Goal: Task Accomplishment & Management: Use online tool/utility

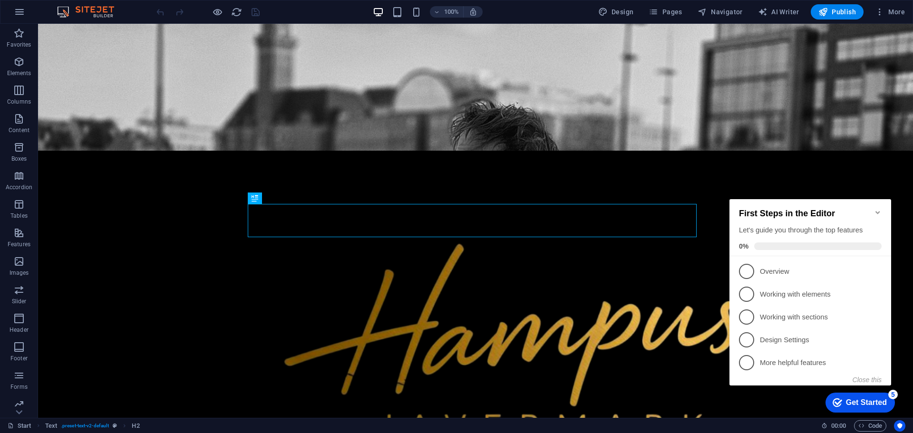
click at [879, 211] on icon "Minimize checklist" at bounding box center [878, 212] width 4 height 3
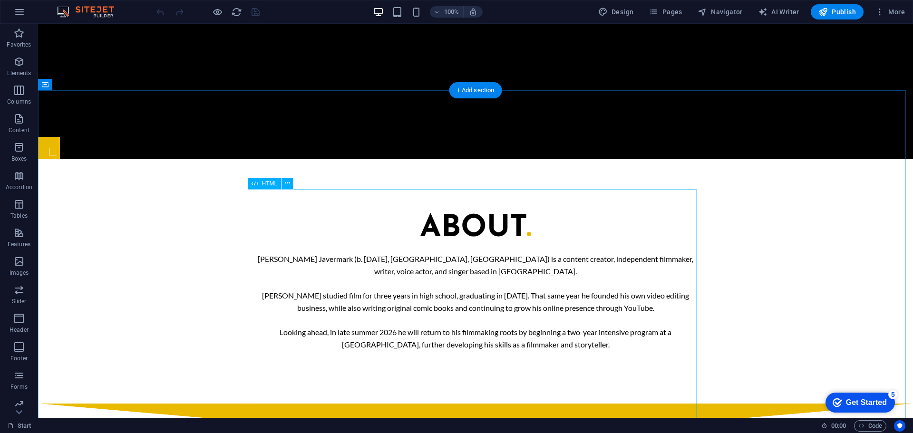
scroll to position [695, 0]
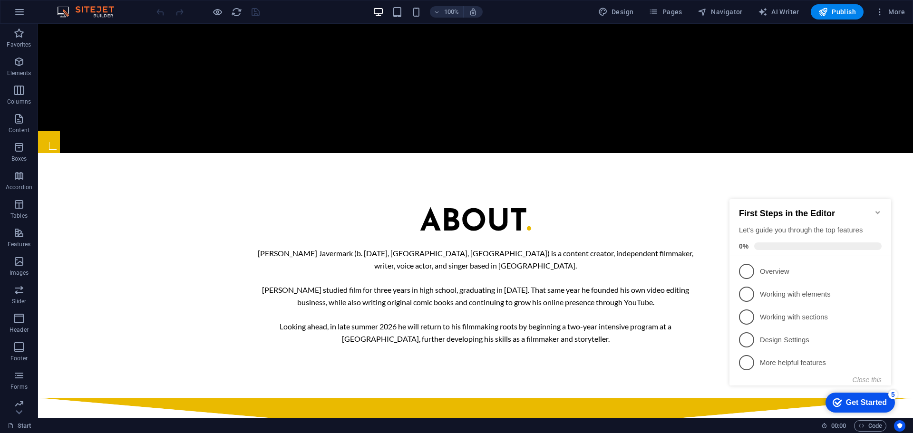
click at [875, 209] on icon "Minimize checklist" at bounding box center [878, 213] width 8 height 8
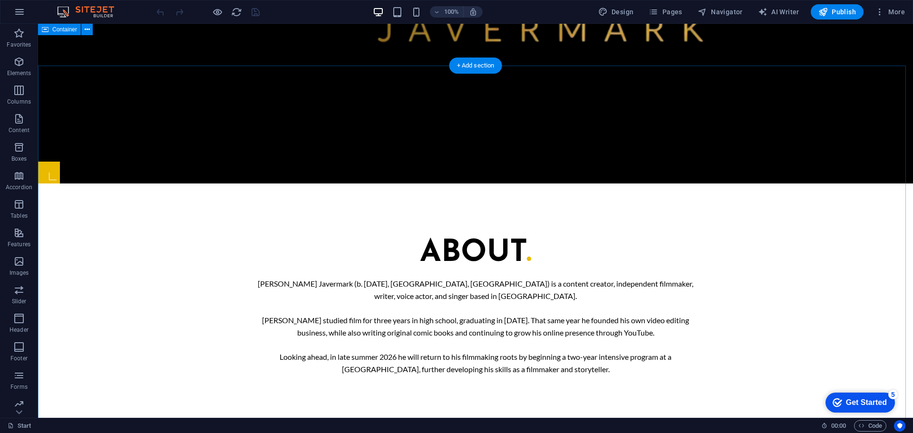
scroll to position [594, 0]
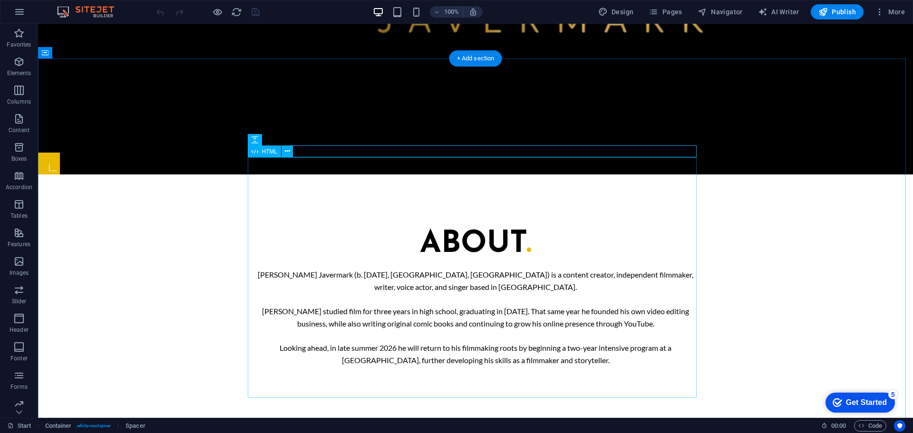
scroll to position [832, 0]
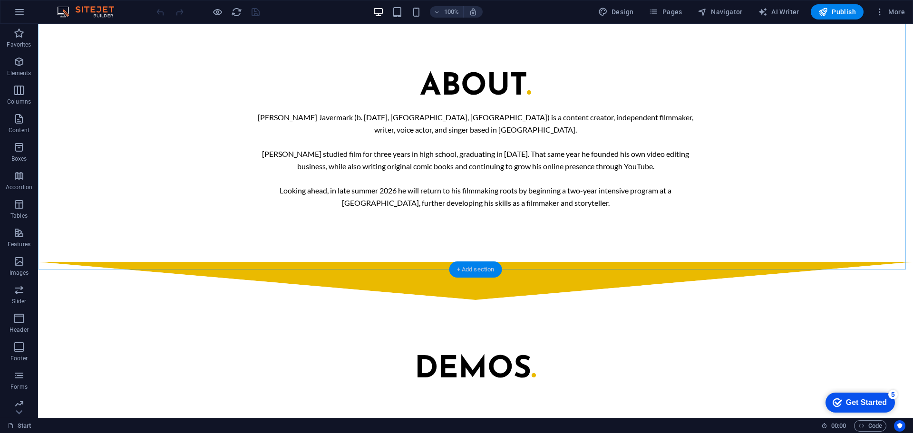
click at [472, 262] on div "+ Add section" at bounding box center [476, 270] width 53 height 16
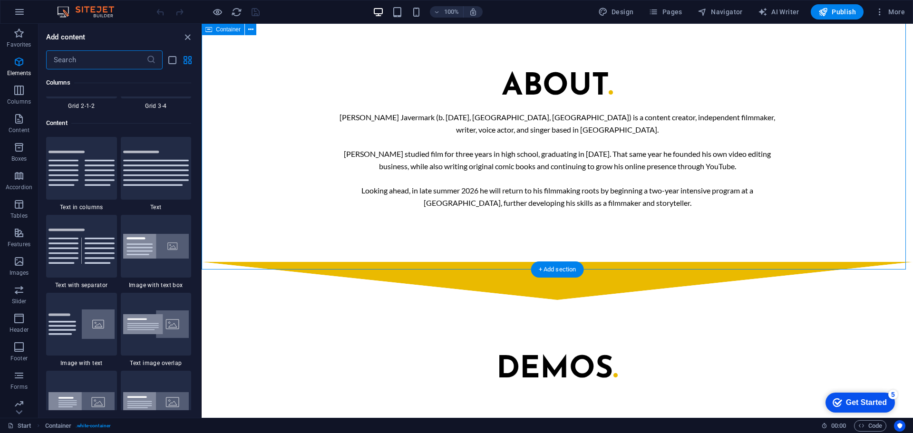
scroll to position [1665, 0]
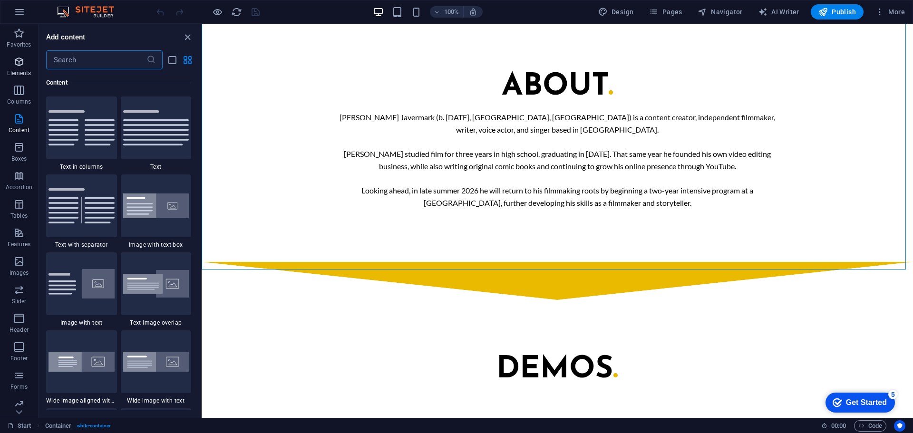
click at [20, 72] on p "Elements" at bounding box center [19, 73] width 24 height 8
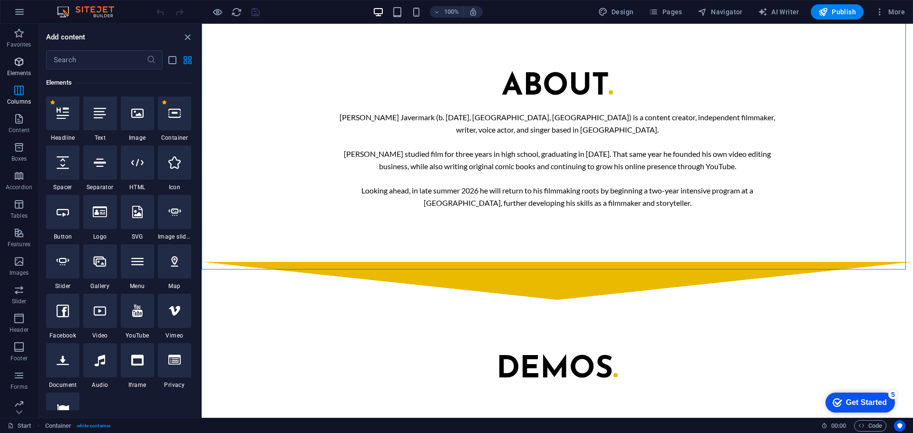
scroll to position [101, 0]
click at [108, 357] on div at bounding box center [99, 361] width 33 height 34
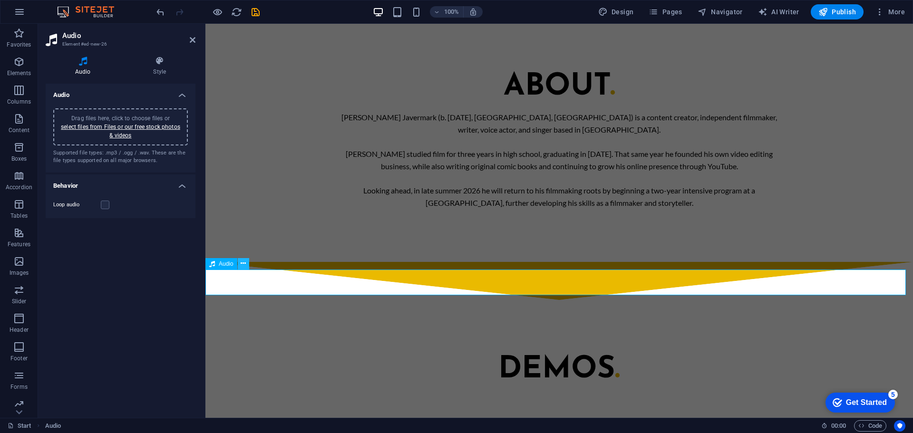
click at [247, 266] on button at bounding box center [243, 263] width 11 height 11
click at [158, 10] on icon "undo" at bounding box center [160, 12] width 11 height 11
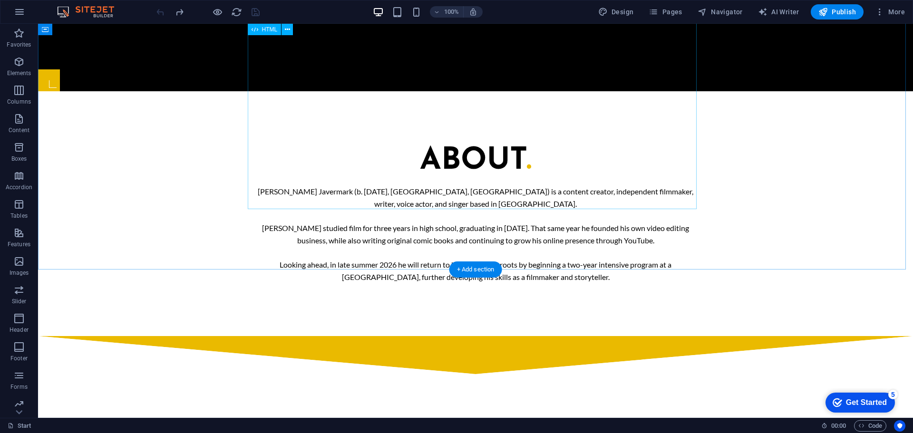
scroll to position [641, 0]
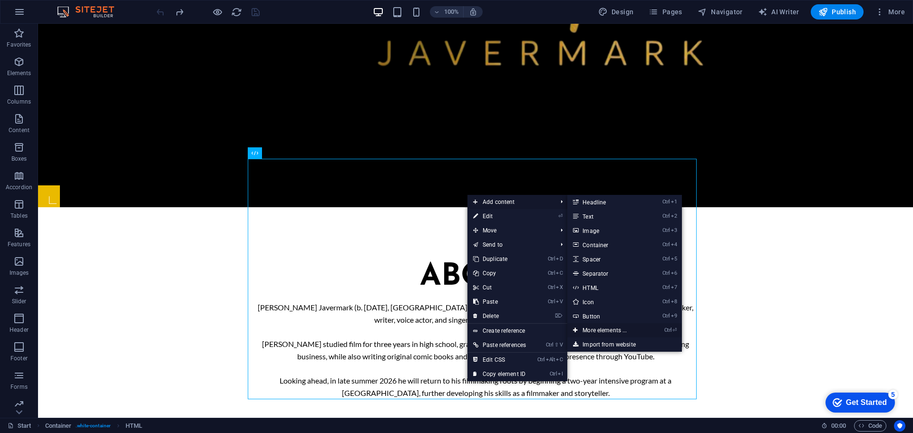
click at [627, 331] on link "Ctrl ⏎ More elements ..." at bounding box center [607, 330] width 78 height 14
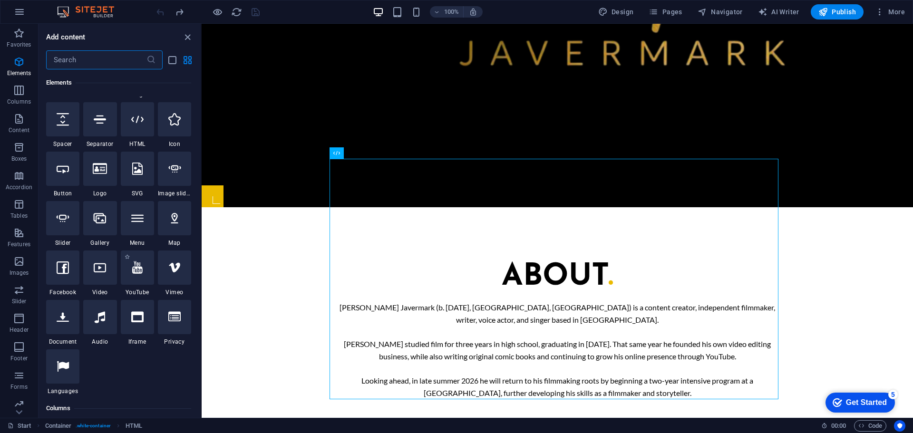
scroll to position [149, 0]
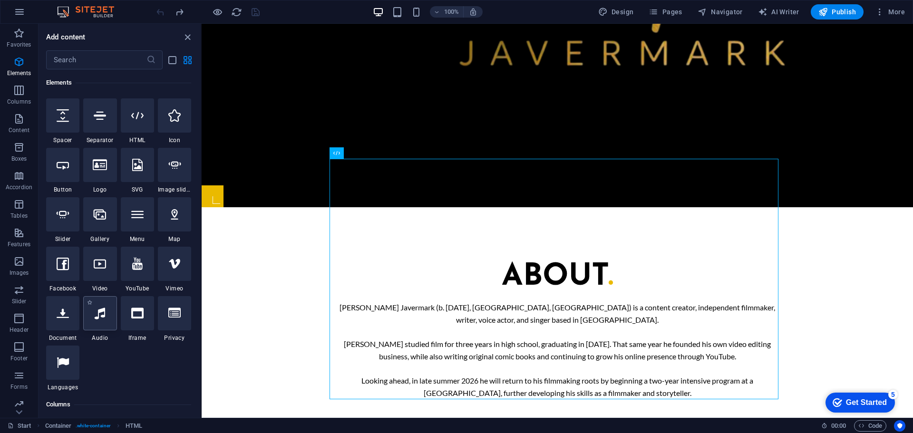
click at [110, 322] on div at bounding box center [99, 313] width 33 height 34
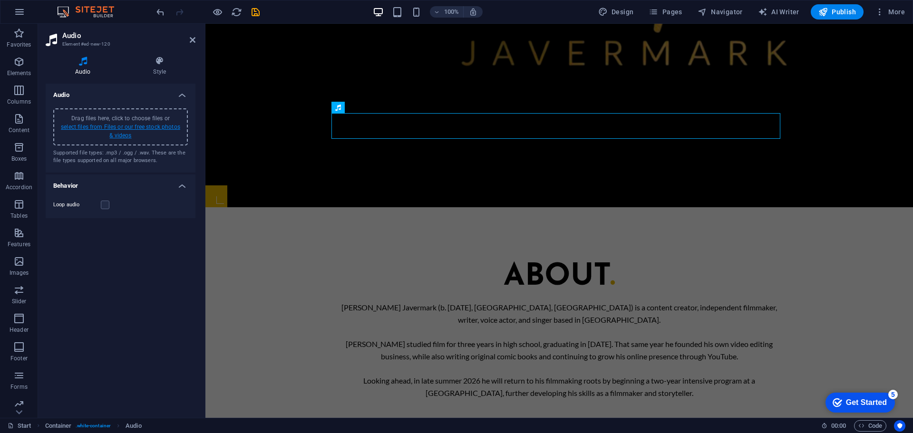
click at [129, 133] on link "select files from Files or our free stock photos & videos" at bounding box center [120, 131] width 119 height 15
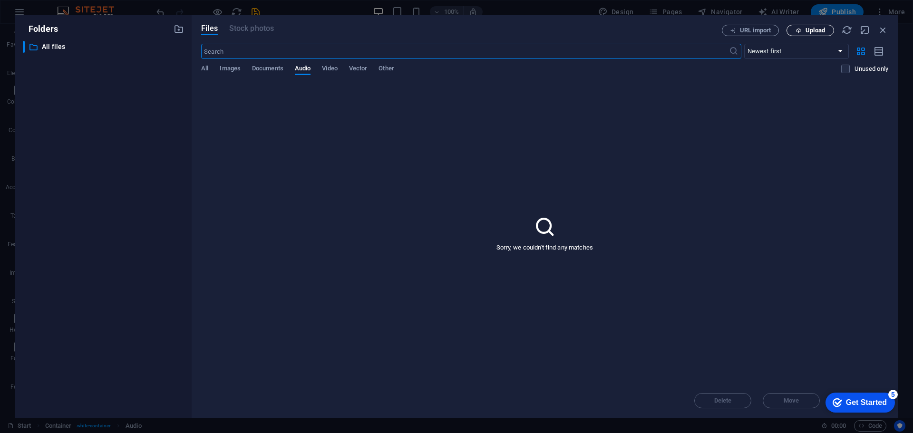
click at [826, 26] on button "Upload" at bounding box center [811, 30] width 48 height 11
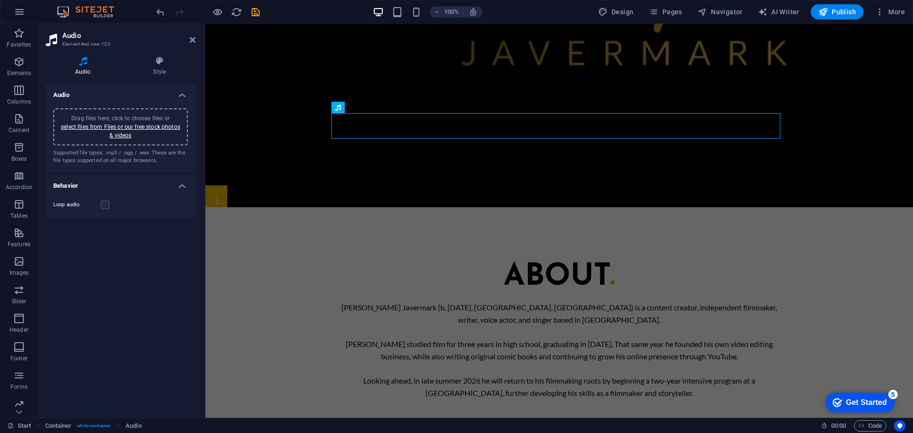
click at [821, 389] on div "checkmark Get Started 5 First Steps in the Editor Let's guide you through the t…" at bounding box center [858, 402] width 81 height 29
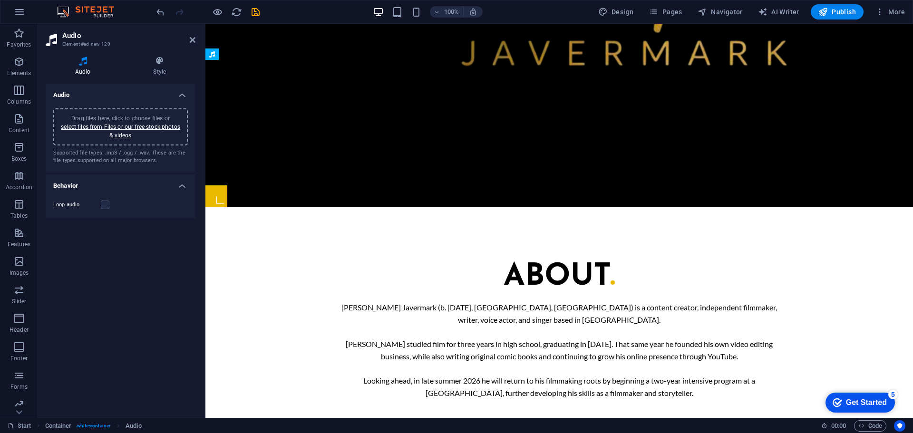
drag, startPoint x: 409, startPoint y: 118, endPoint x: 443, endPoint y: 184, distance: 74.9
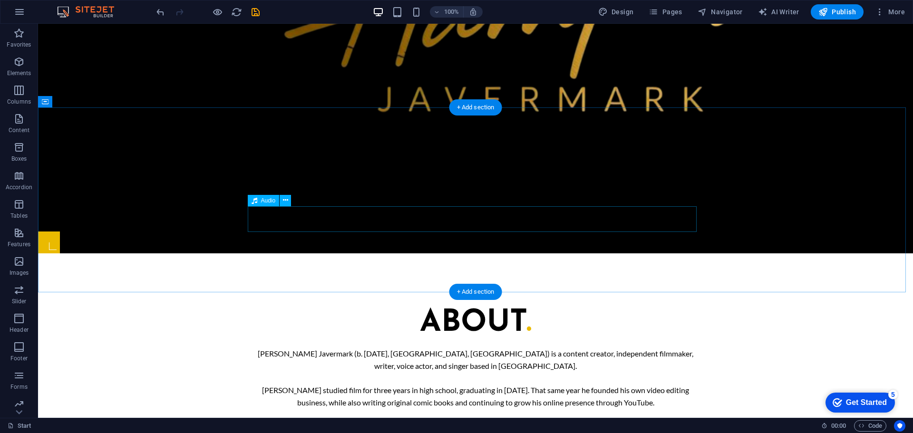
scroll to position [594, 0]
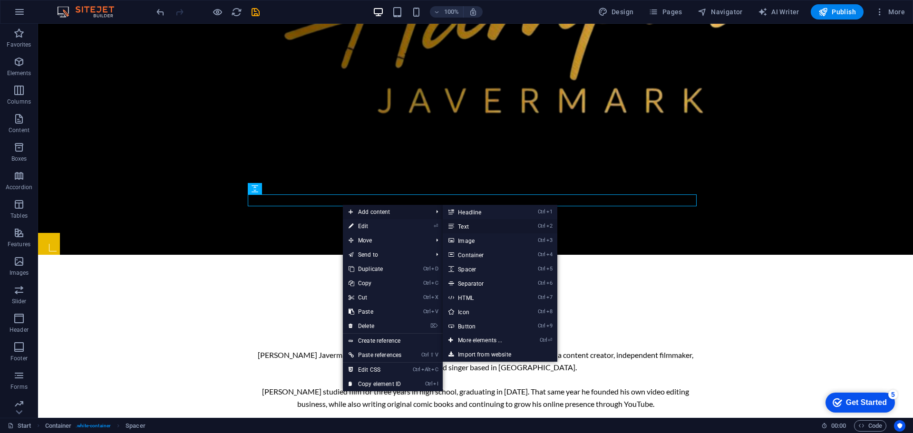
click at [490, 224] on link "Ctrl 2 Text" at bounding box center [482, 226] width 78 height 14
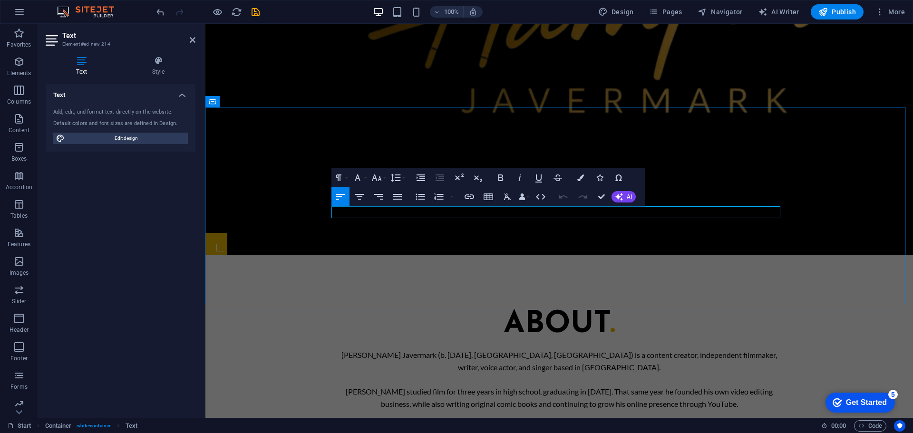
click at [542, 179] on icon "button" at bounding box center [538, 177] width 11 height 11
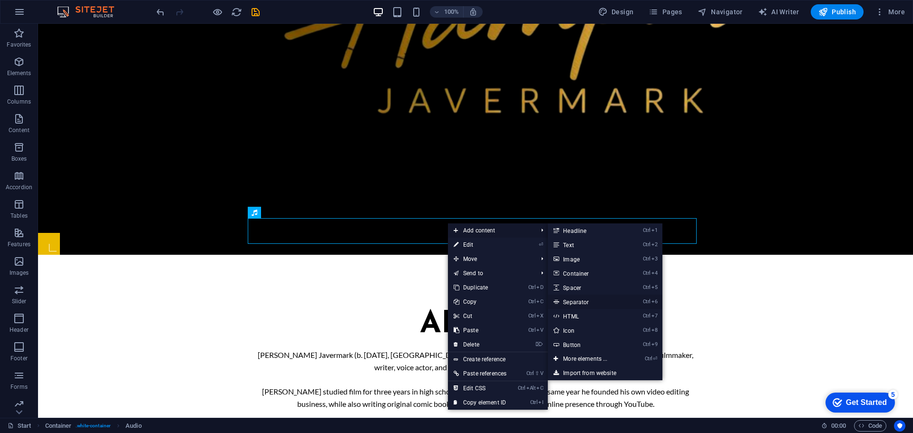
click at [598, 302] on link "Ctrl 6 Separator" at bounding box center [587, 302] width 78 height 14
select select "%"
select select "px"
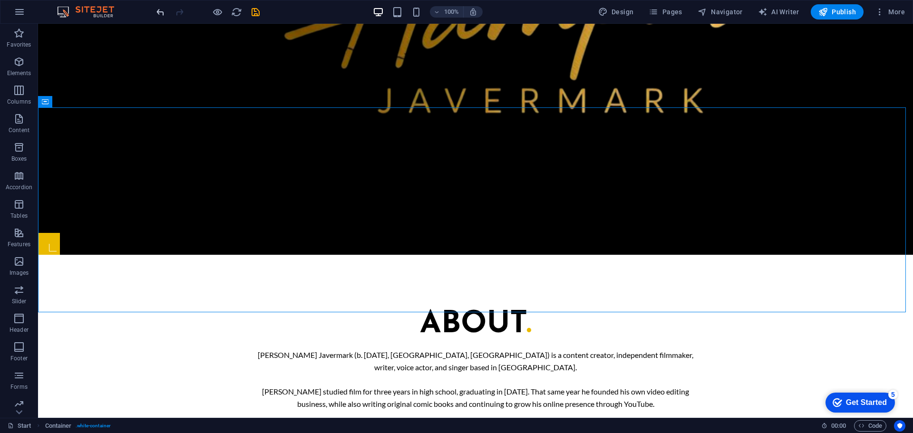
click at [160, 14] on icon "undo" at bounding box center [160, 12] width 11 height 11
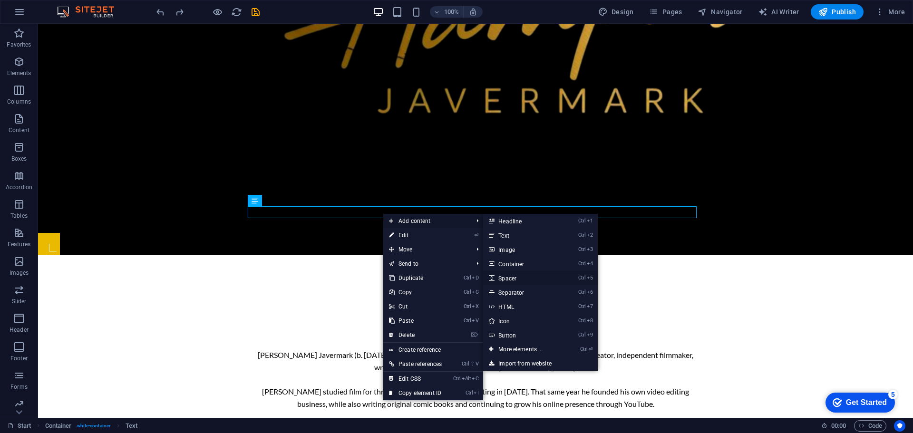
click at [549, 278] on link "Ctrl 5 Spacer" at bounding box center [522, 278] width 78 height 14
select select "px"
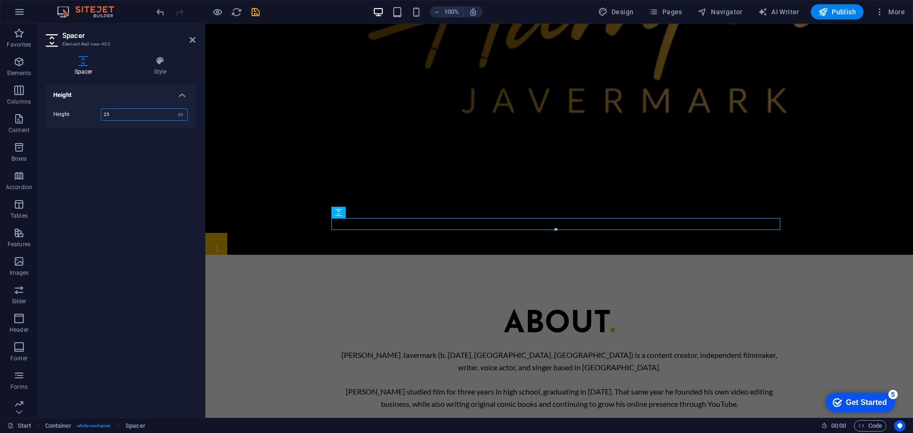
click at [132, 117] on input "25" at bounding box center [144, 114] width 86 height 11
click at [132, 116] on input "25" at bounding box center [144, 114] width 86 height 11
type input "10"
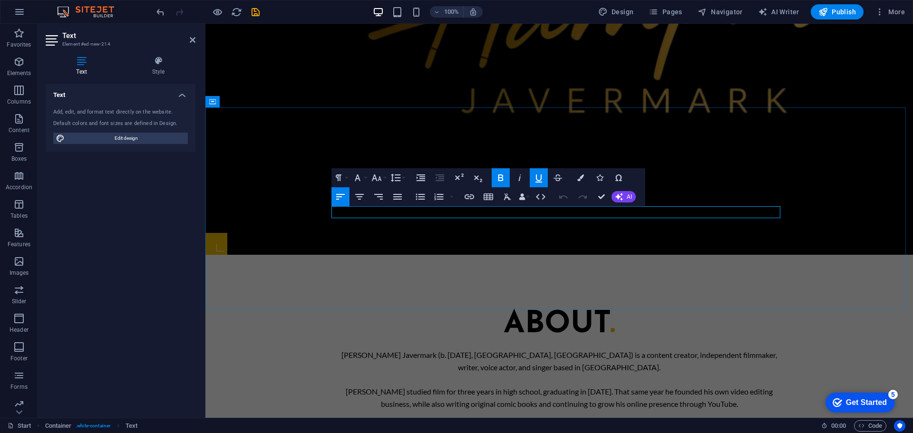
click at [549, 175] on button "Strikethrough" at bounding box center [558, 177] width 18 height 19
click at [554, 176] on icon "button" at bounding box center [557, 177] width 11 height 11
click at [541, 176] on icon "button" at bounding box center [539, 179] width 7 height 8
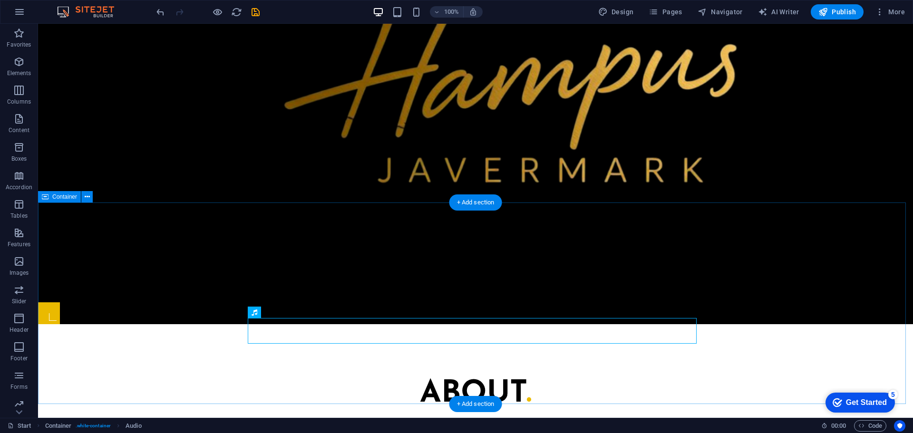
scroll to position [546, 0]
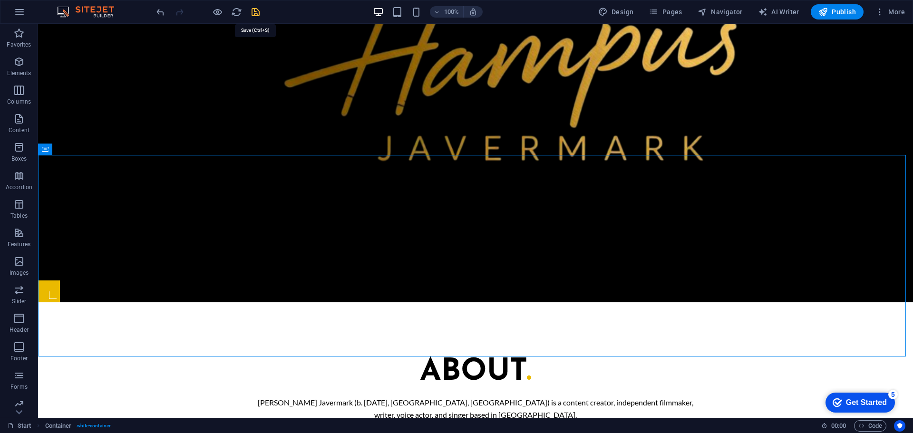
click at [259, 12] on icon "save" at bounding box center [255, 12] width 11 height 11
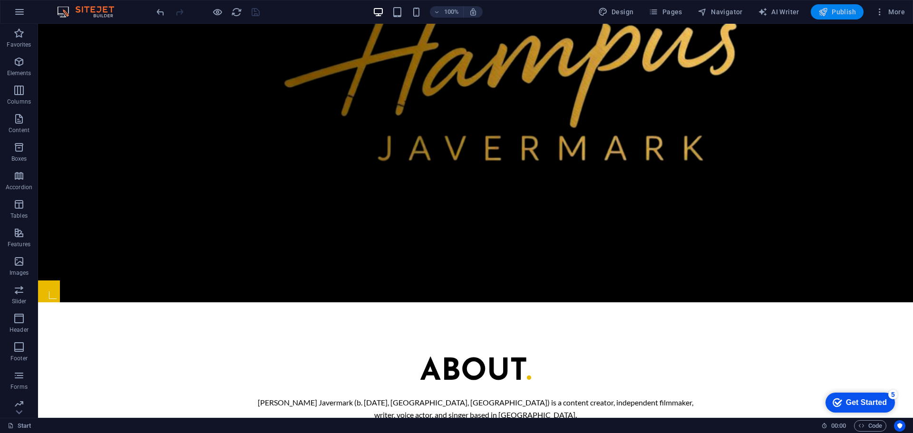
click at [845, 14] on span "Publish" at bounding box center [838, 12] width 38 height 10
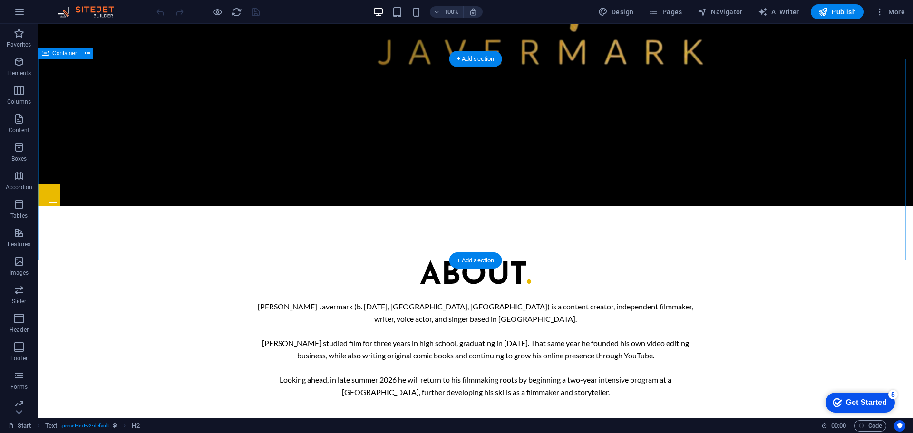
scroll to position [648, 0]
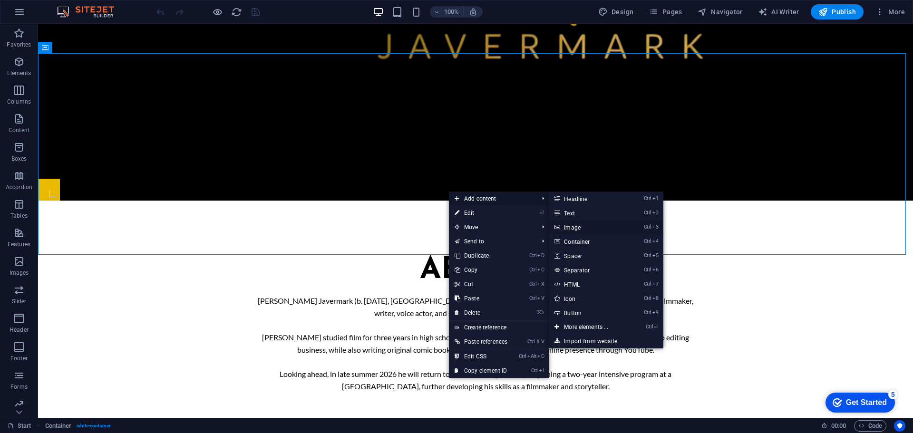
click at [597, 227] on link "Ctrl 3 Image" at bounding box center [588, 227] width 78 height 14
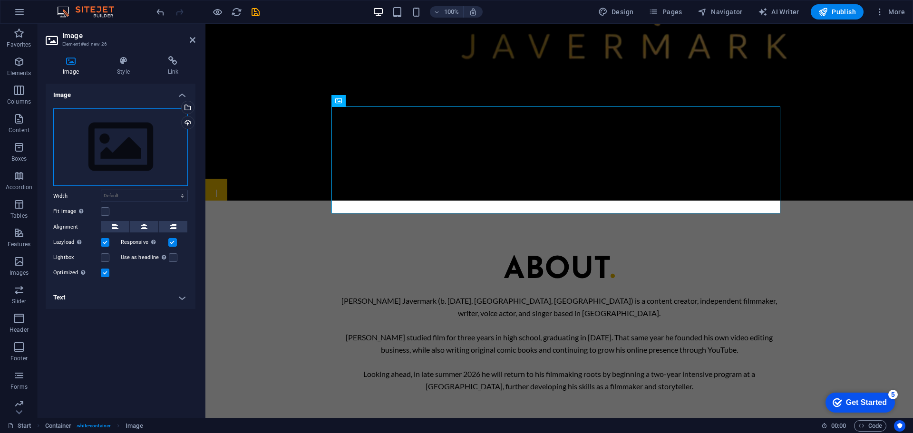
click at [134, 152] on div "Drag files here, click to choose files or select files from Files or our free s…" at bounding box center [120, 147] width 135 height 78
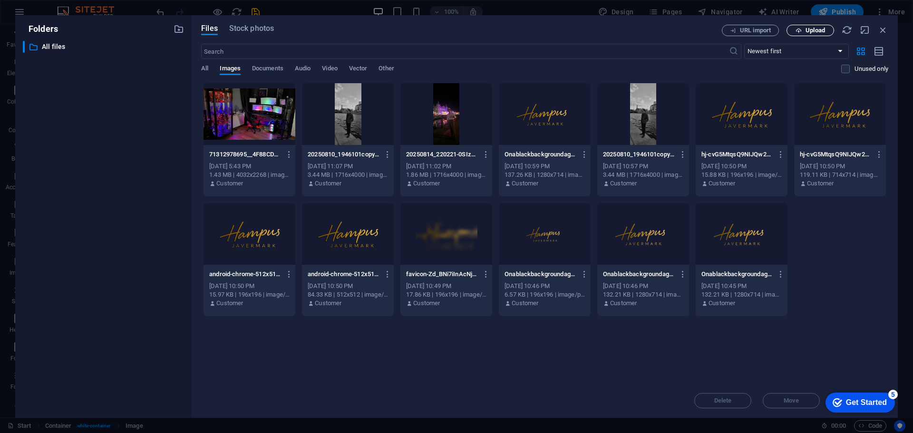
click at [822, 28] on span "Upload" at bounding box center [816, 31] width 20 height 6
click at [807, 31] on span "Upload" at bounding box center [816, 31] width 20 height 6
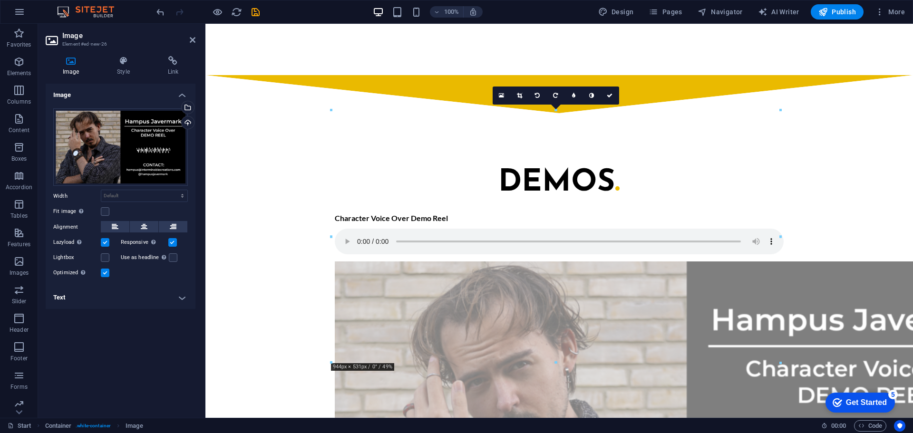
scroll to position [1028, 0]
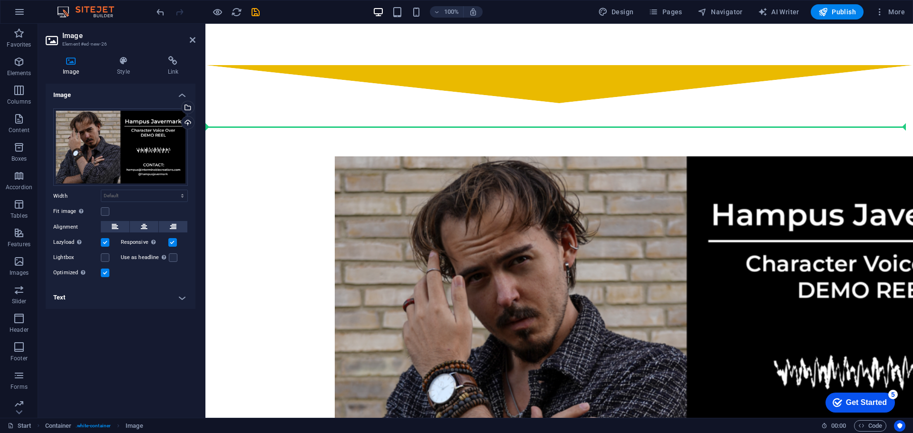
drag, startPoint x: 539, startPoint y: 127, endPoint x: 512, endPoint y: 92, distance: 43.8
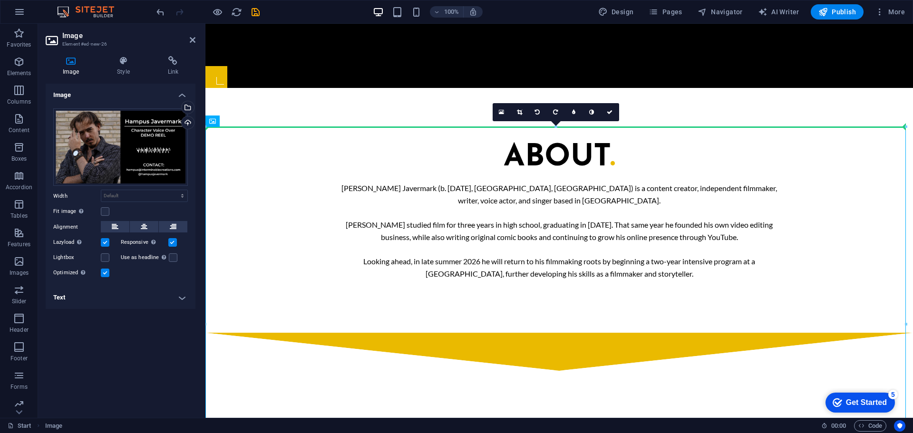
scroll to position [746, 0]
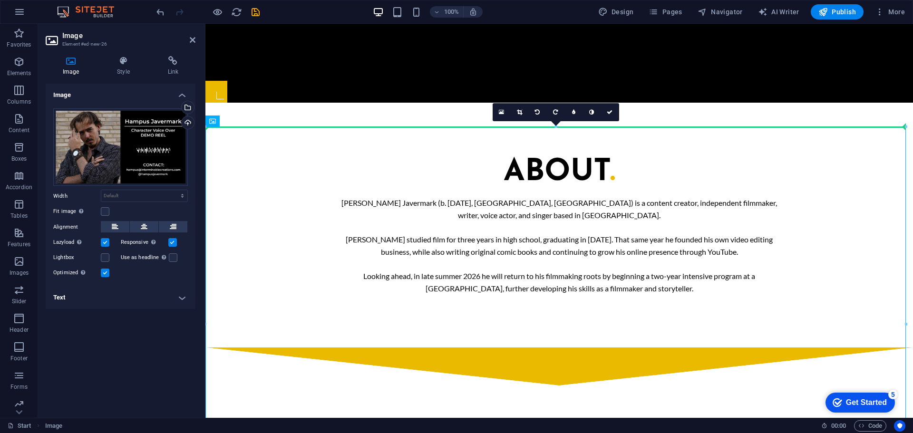
drag, startPoint x: 524, startPoint y: 152, endPoint x: 521, endPoint y: 73, distance: 79.5
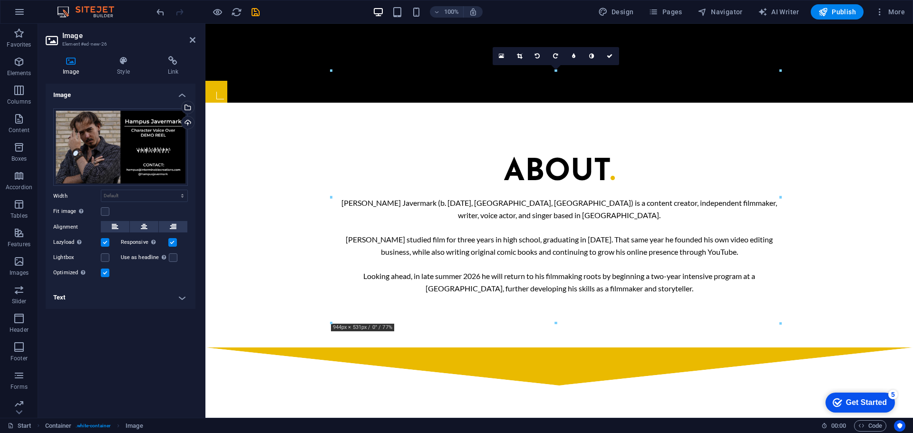
drag, startPoint x: 519, startPoint y: 182, endPoint x: 515, endPoint y: 352, distance: 169.9
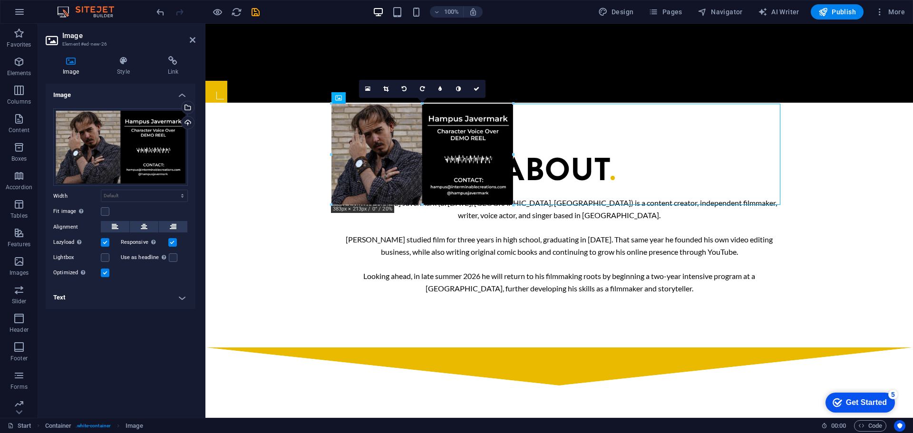
drag, startPoint x: 779, startPoint y: 356, endPoint x: 409, endPoint y: 204, distance: 400.2
type input "387"
select select "px"
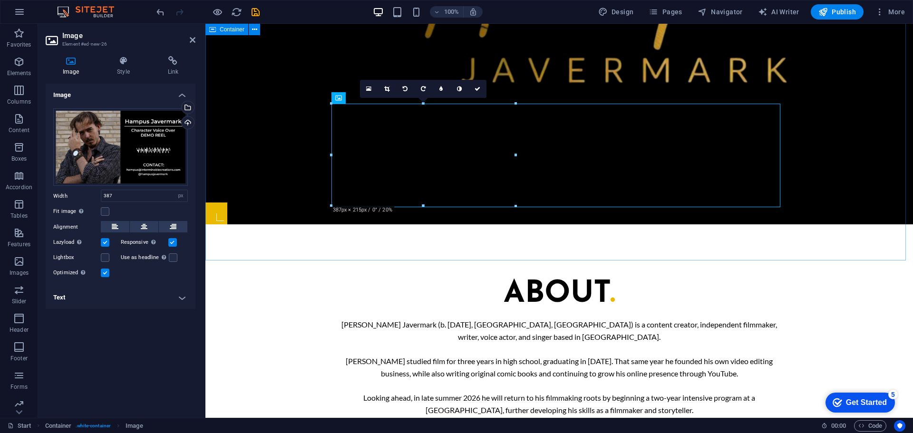
scroll to position [603, 0]
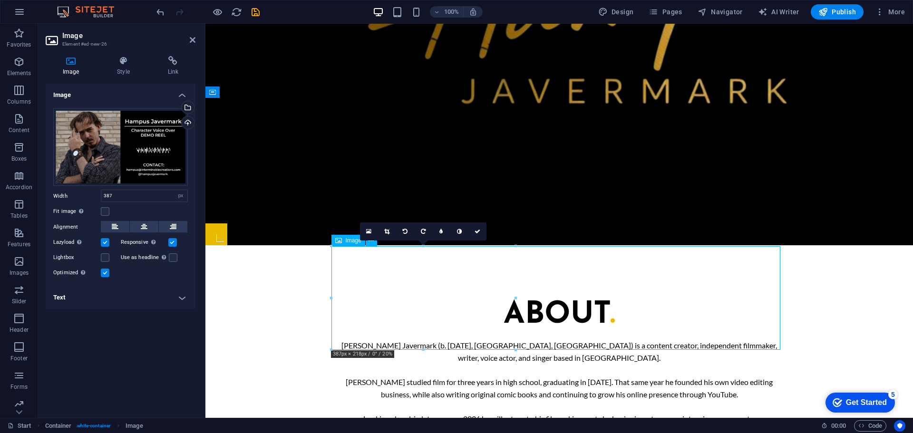
drag, startPoint x: 411, startPoint y: 293, endPoint x: 519, endPoint y: 256, distance: 113.6
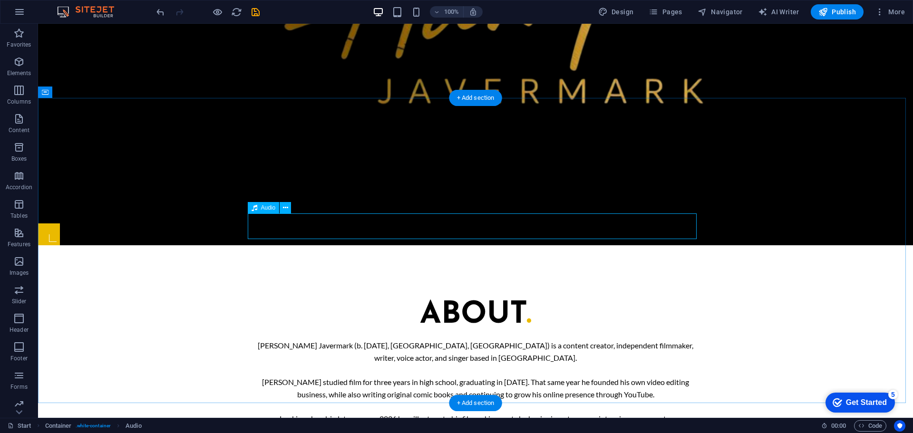
click at [66, 90] on span "Container" at bounding box center [64, 92] width 25 height 6
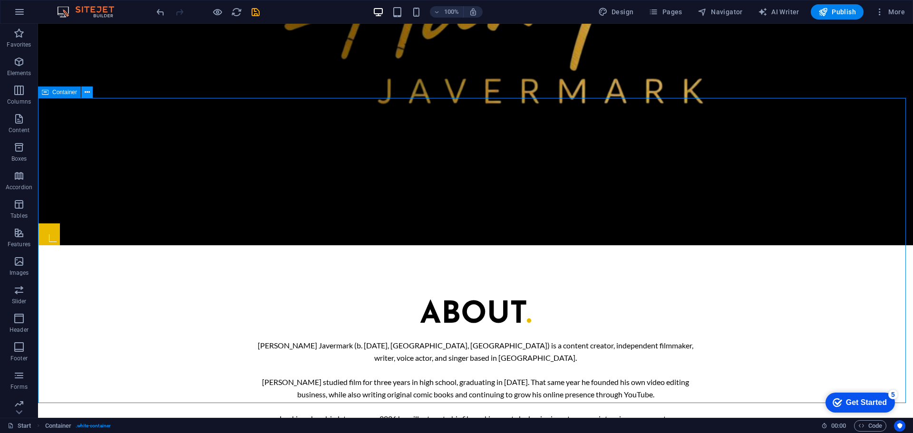
click at [82, 93] on button at bounding box center [86, 92] width 11 height 11
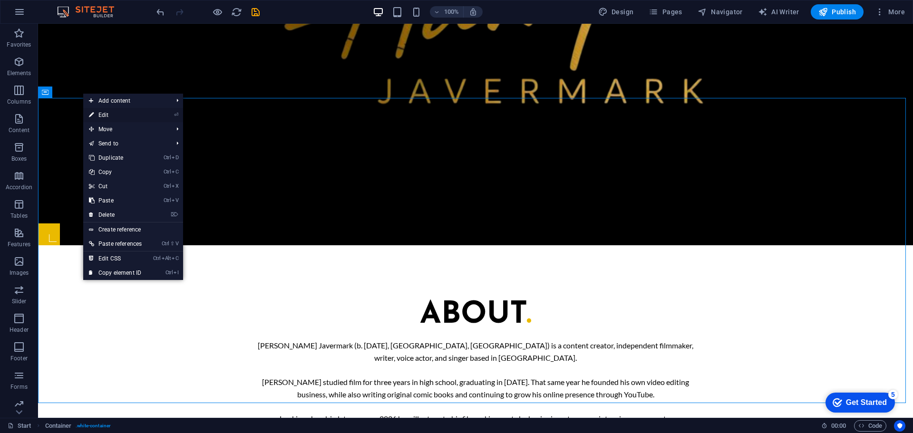
click at [140, 113] on link "⏎ Edit" at bounding box center [115, 115] width 64 height 14
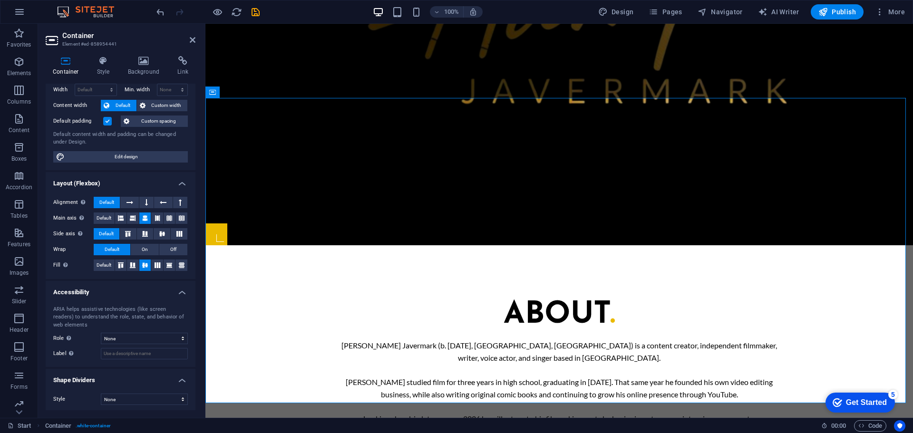
scroll to position [42, 0]
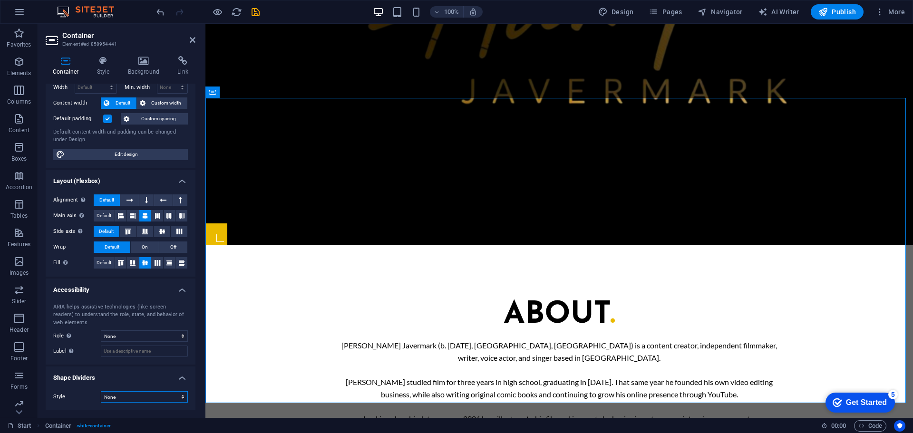
click at [124, 394] on select "None Triangle Square Diagonal Polygon 1 Polygon 2 Zigzag Multiple Zigzags Waves…" at bounding box center [144, 397] width 87 height 11
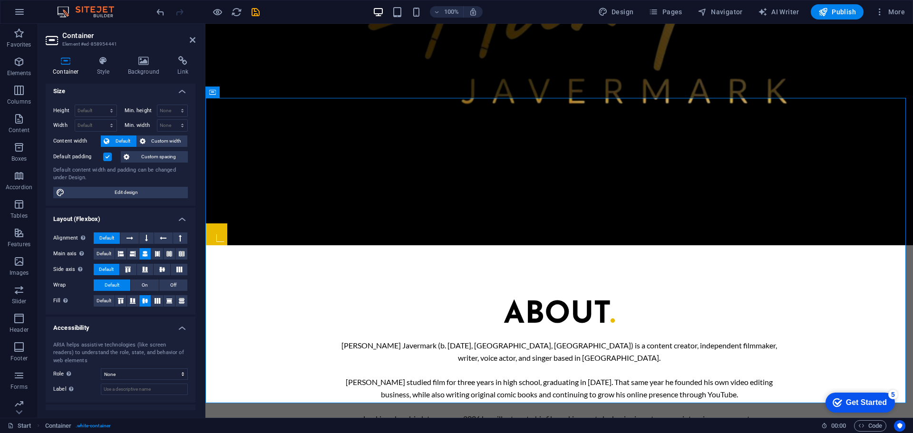
scroll to position [0, 0]
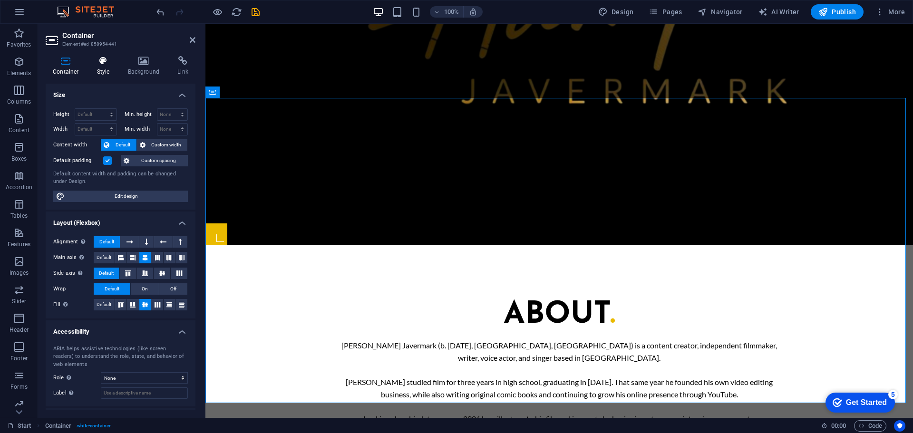
click at [107, 70] on h4 "Style" at bounding box center [105, 66] width 31 height 20
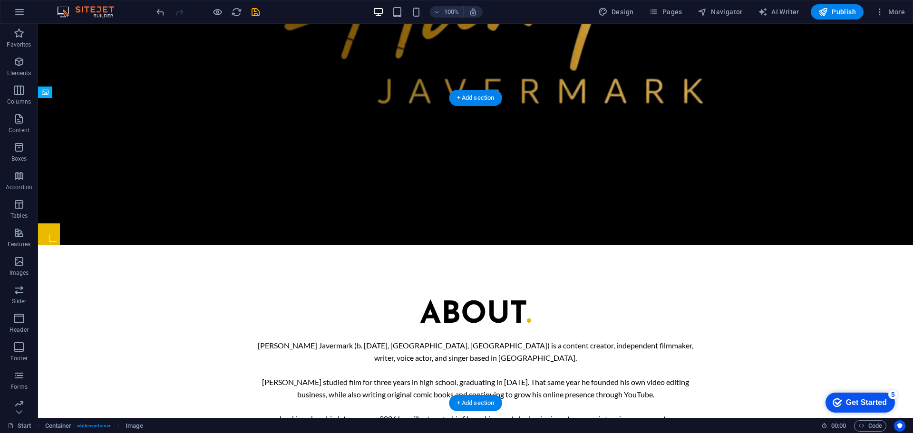
drag, startPoint x: 264, startPoint y: 292, endPoint x: 458, endPoint y: 327, distance: 196.3
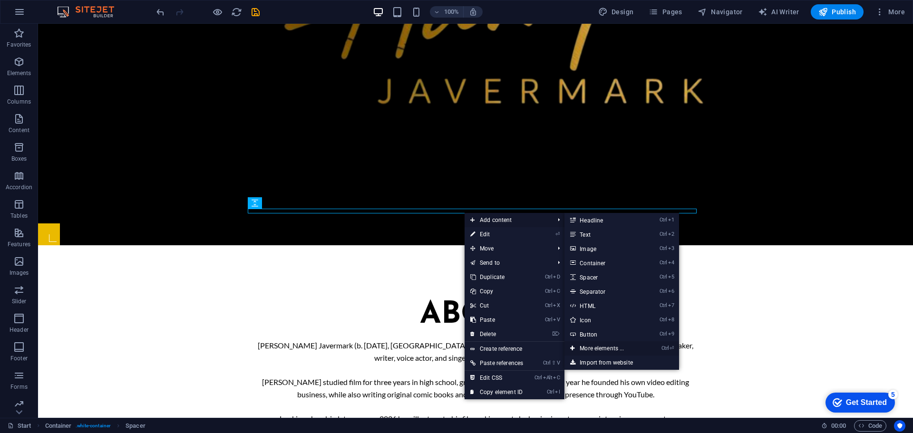
click at [624, 348] on link "Ctrl ⏎ More elements ..." at bounding box center [604, 349] width 78 height 14
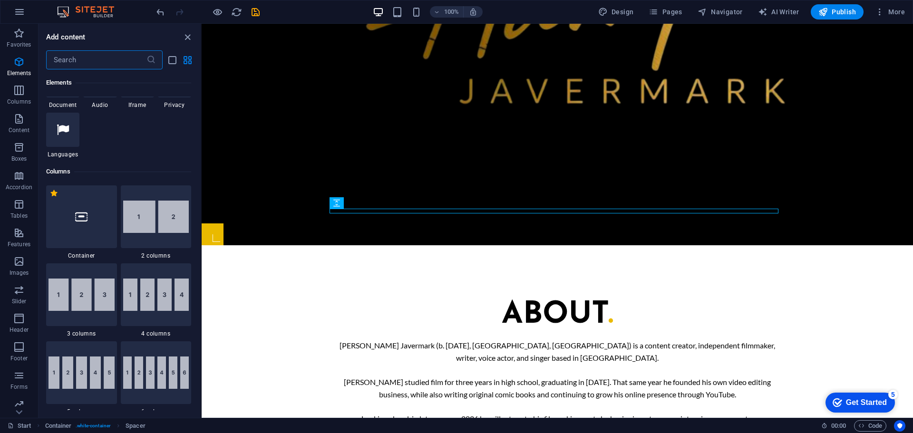
scroll to position [387, 0]
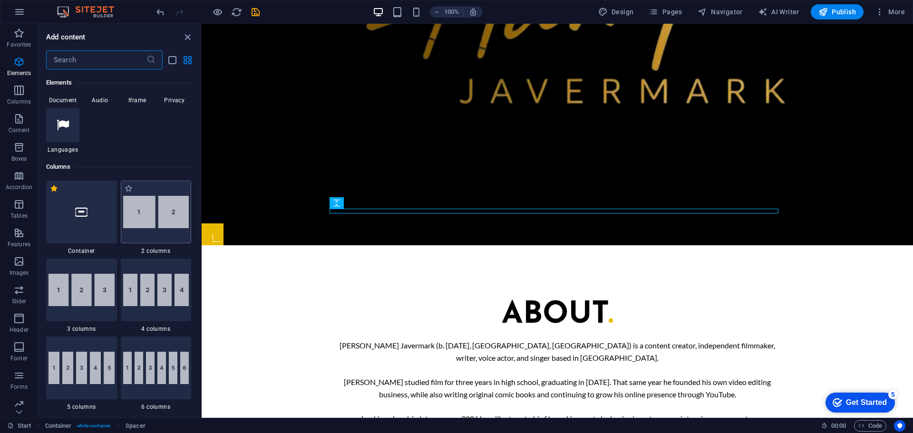
click at [151, 222] on img at bounding box center [156, 212] width 66 height 32
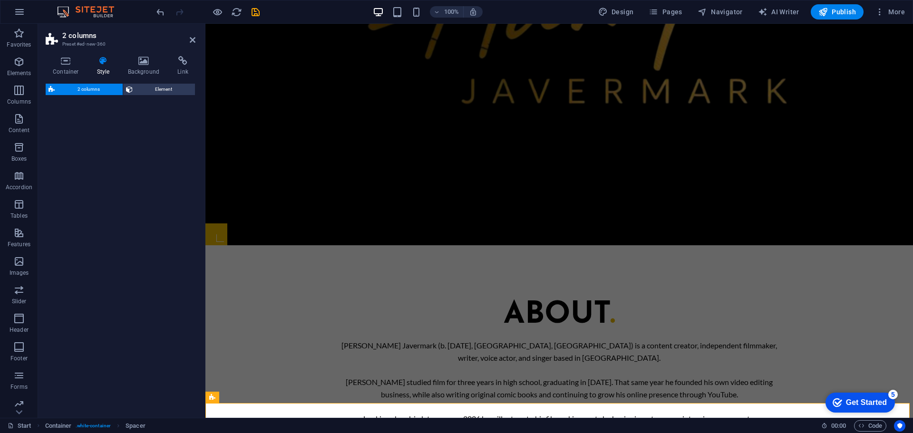
select select "rem"
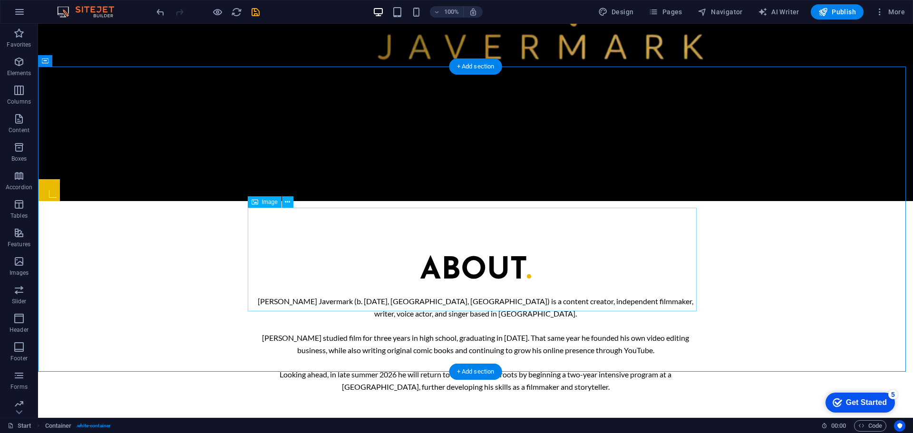
scroll to position [651, 0]
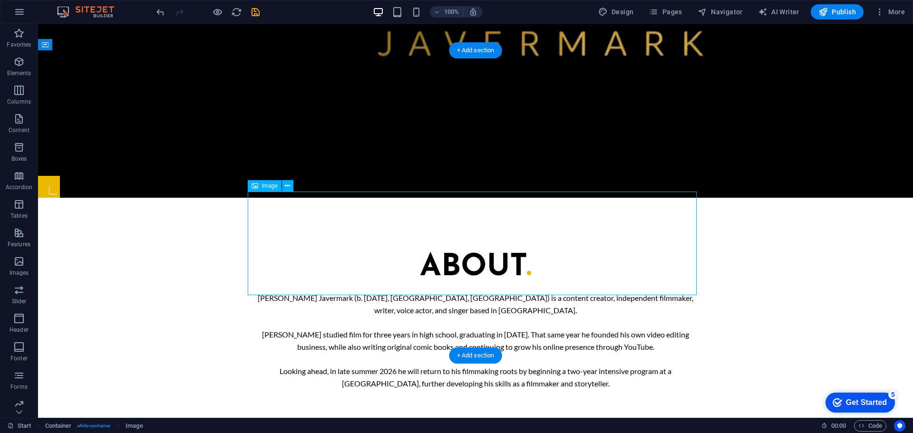
drag, startPoint x: 331, startPoint y: 232, endPoint x: 605, endPoint y: 226, distance: 274.1
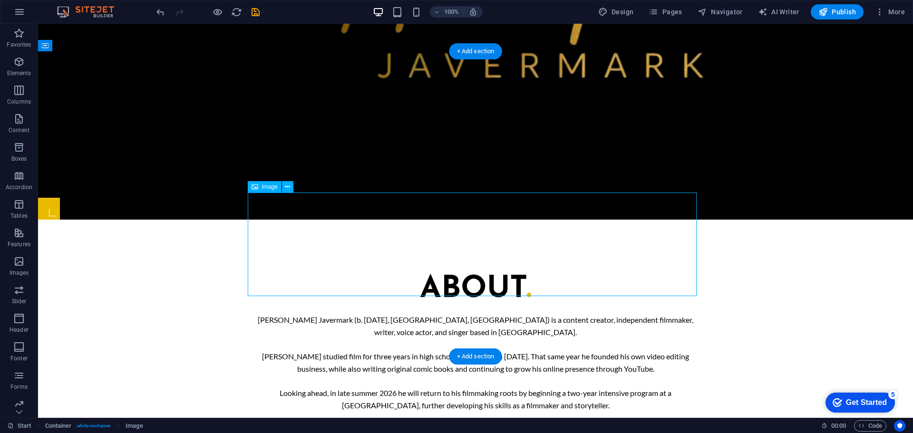
scroll to position [556, 0]
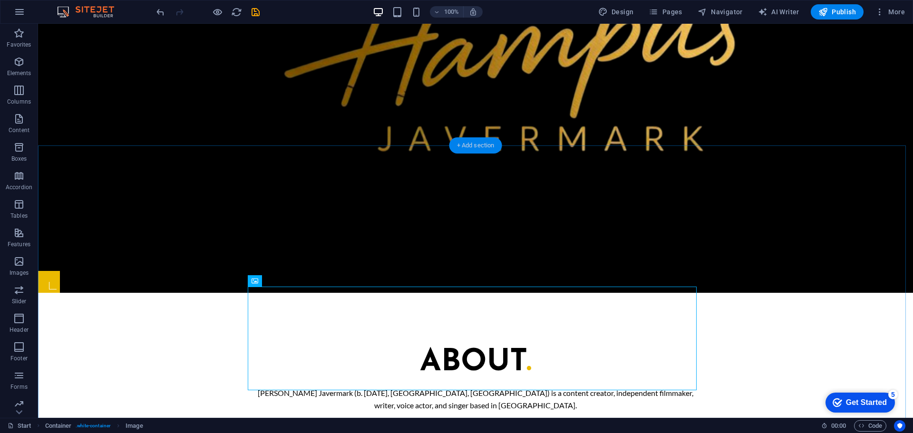
click at [476, 147] on div "+ Add section" at bounding box center [476, 145] width 53 height 16
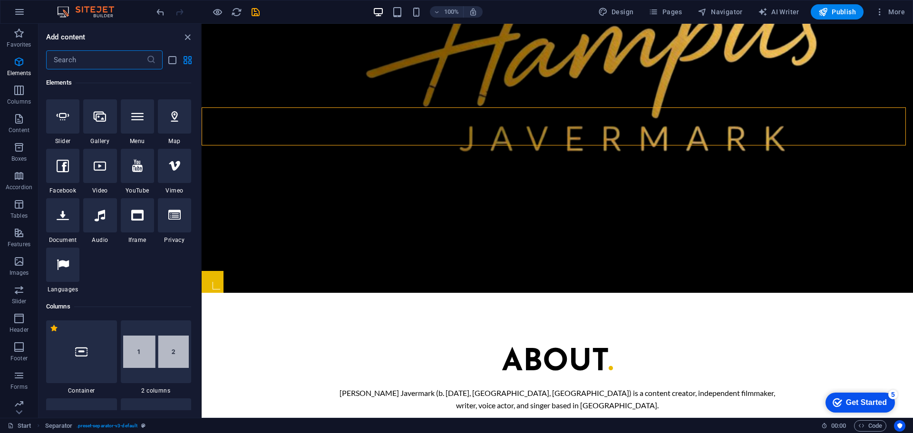
scroll to position [237, 0]
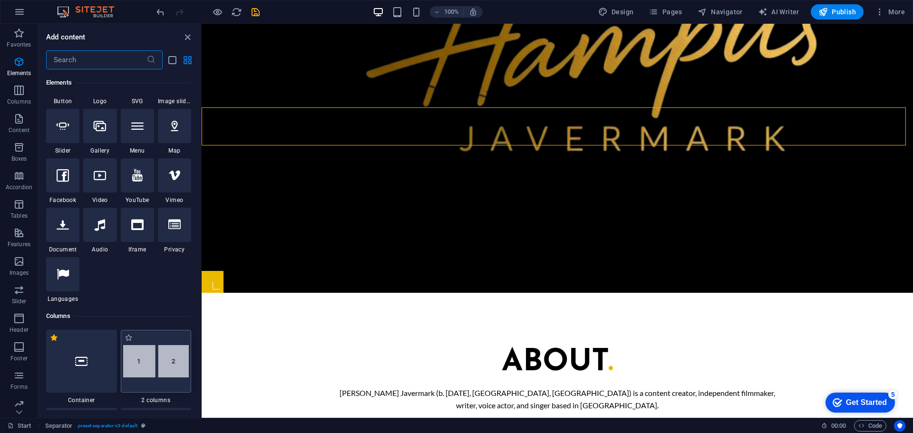
click at [152, 357] on img at bounding box center [156, 361] width 66 height 32
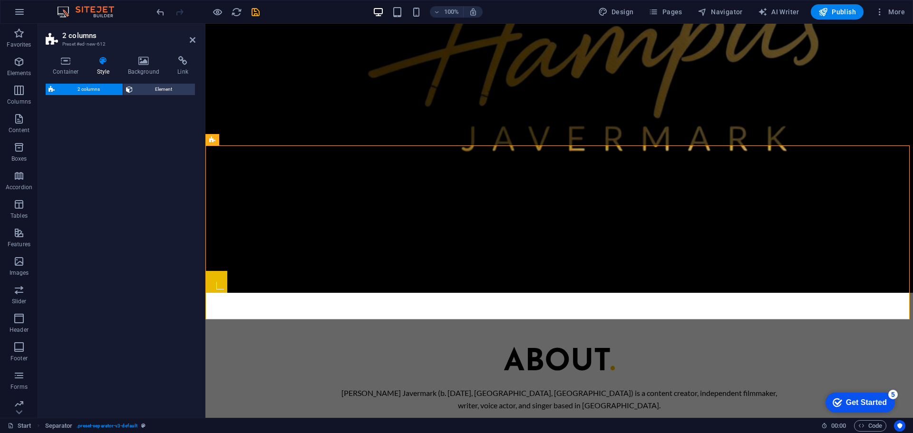
select select "rem"
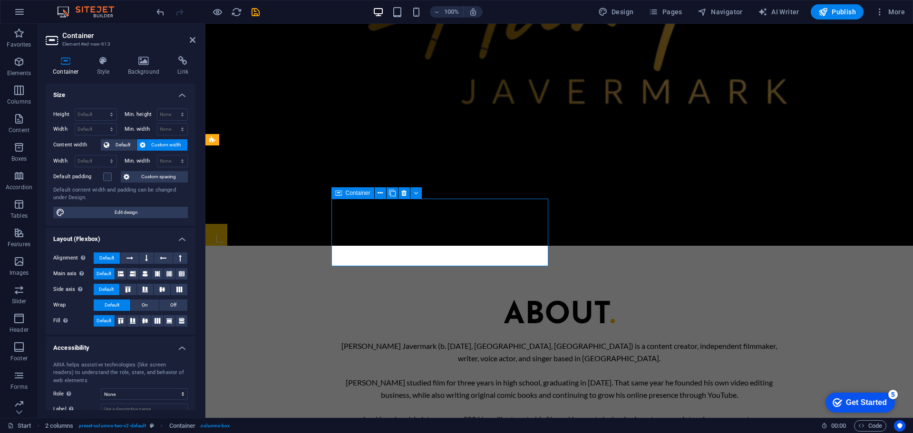
scroll to position [698, 0]
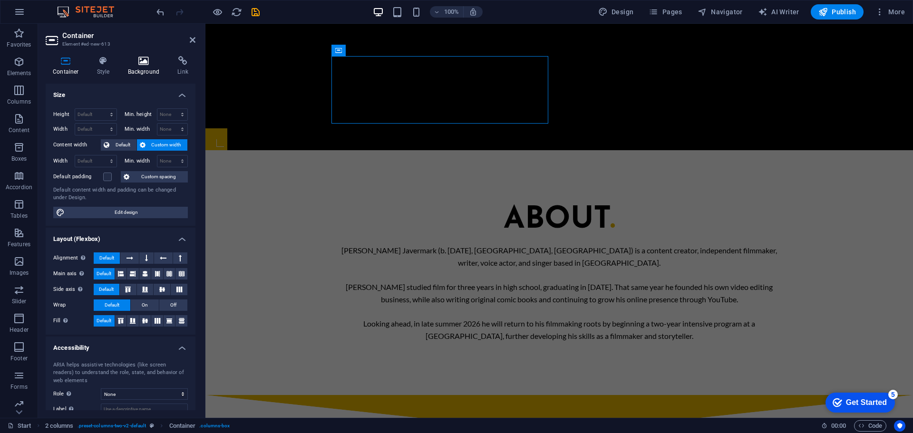
click at [141, 65] on icon at bounding box center [144, 61] width 46 height 10
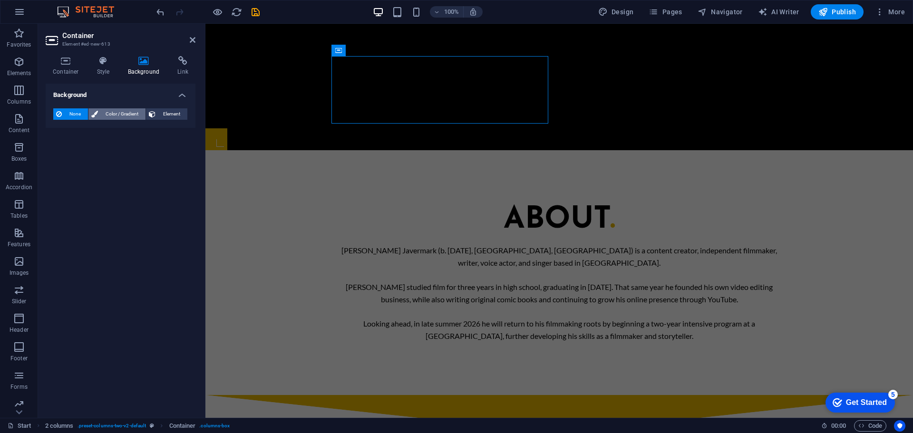
click at [95, 114] on icon at bounding box center [94, 113] width 7 height 11
click at [76, 115] on span "None" at bounding box center [75, 113] width 20 height 11
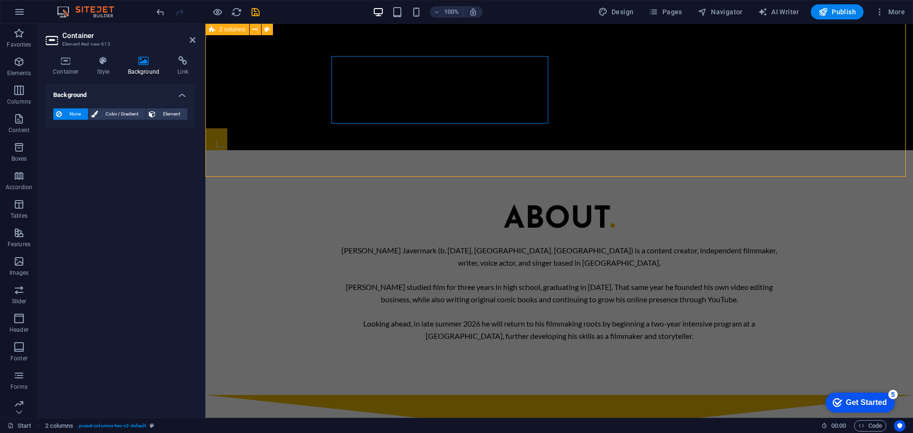
select select "rem"
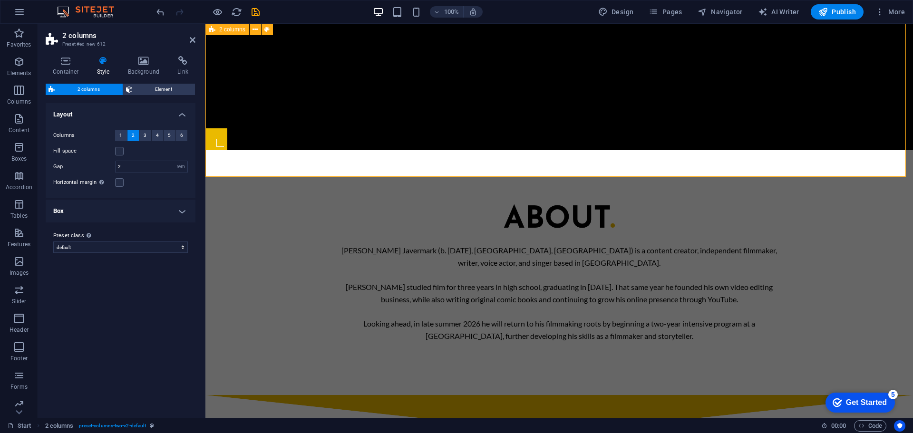
click at [157, 68] on h4 "Background" at bounding box center [146, 66] width 50 height 20
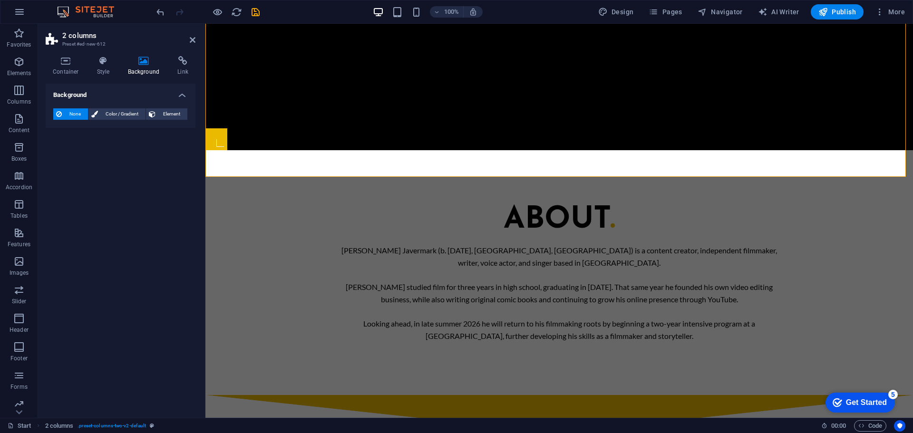
click at [83, 109] on span "None" at bounding box center [75, 113] width 20 height 11
click at [93, 111] on icon at bounding box center [94, 113] width 7 height 11
click at [74, 113] on span "None" at bounding box center [75, 113] width 20 height 11
click at [91, 113] on div "None Color / Gradient Element" at bounding box center [120, 114] width 135 height 12
click at [98, 112] on button "Color / Gradient" at bounding box center [116, 113] width 57 height 11
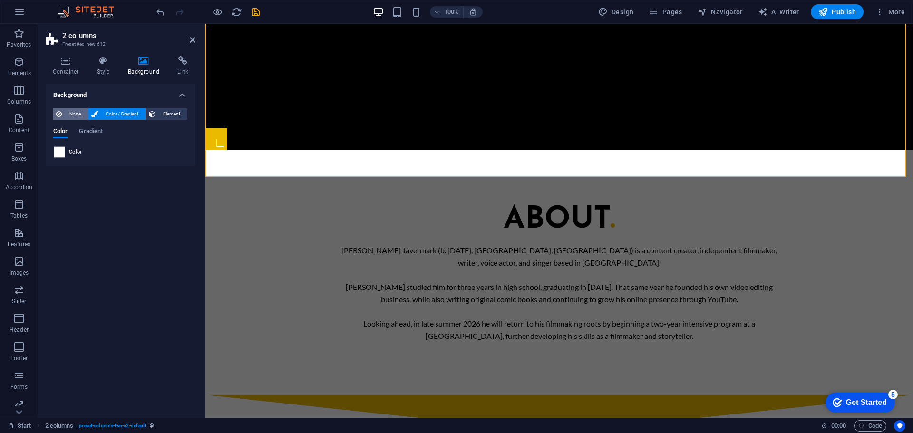
click at [60, 113] on icon at bounding box center [59, 113] width 6 height 11
click at [94, 112] on icon at bounding box center [94, 113] width 7 height 11
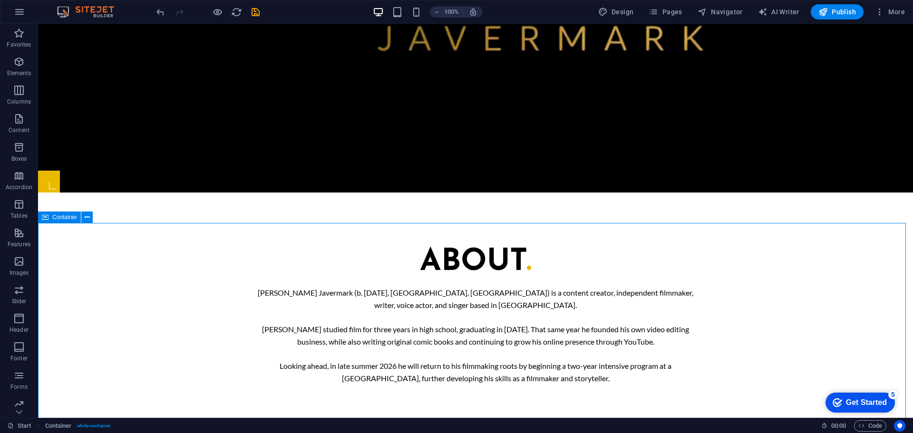
scroll to position [651, 0]
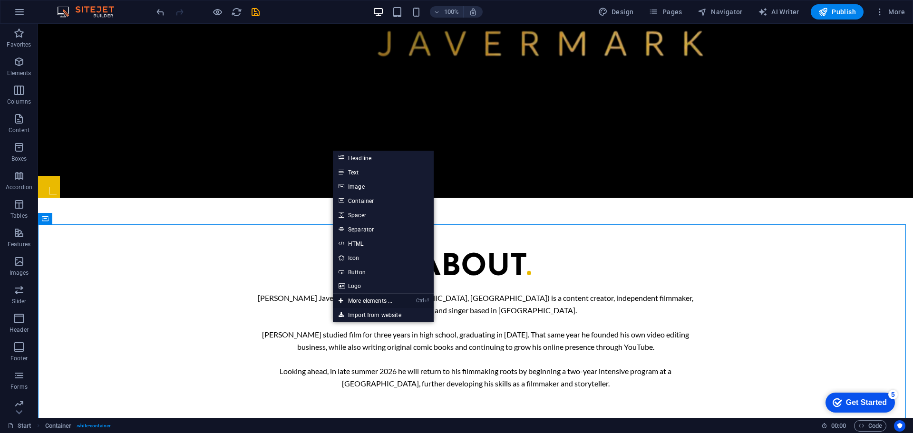
click at [381, 300] on link "Ctrl ⏎ More elements ..." at bounding box center [365, 301] width 65 height 14
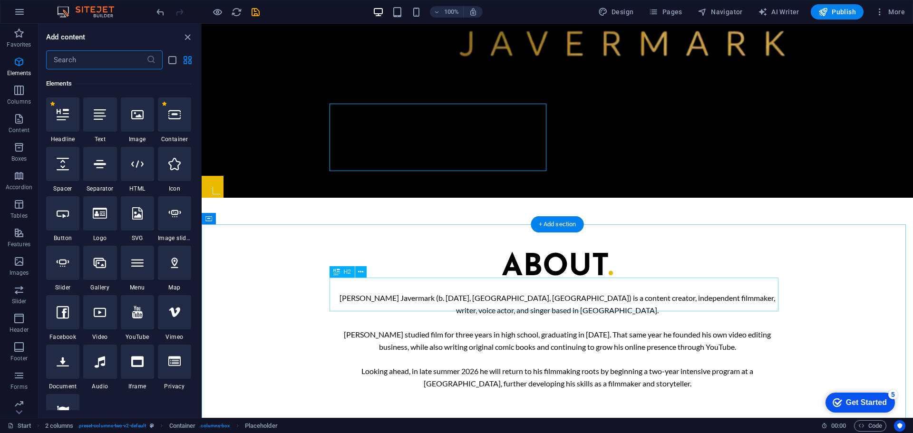
scroll to position [101, 0]
click at [104, 362] on icon at bounding box center [100, 361] width 10 height 12
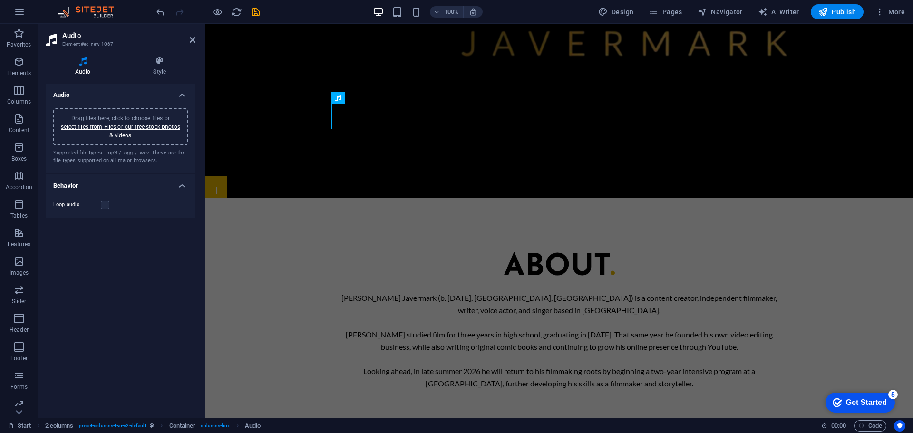
click at [140, 130] on div "Drag files here, click to choose files or select files from Files or our free s…" at bounding box center [120, 127] width 123 height 26
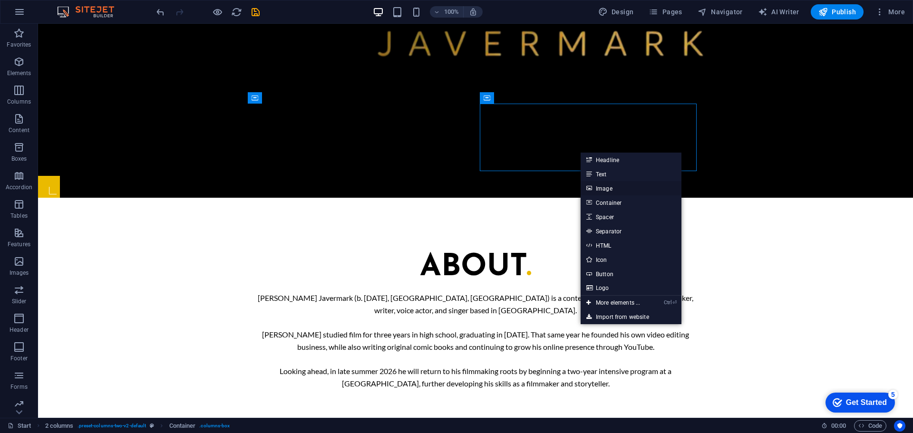
click at [626, 185] on link "Image" at bounding box center [631, 188] width 101 height 14
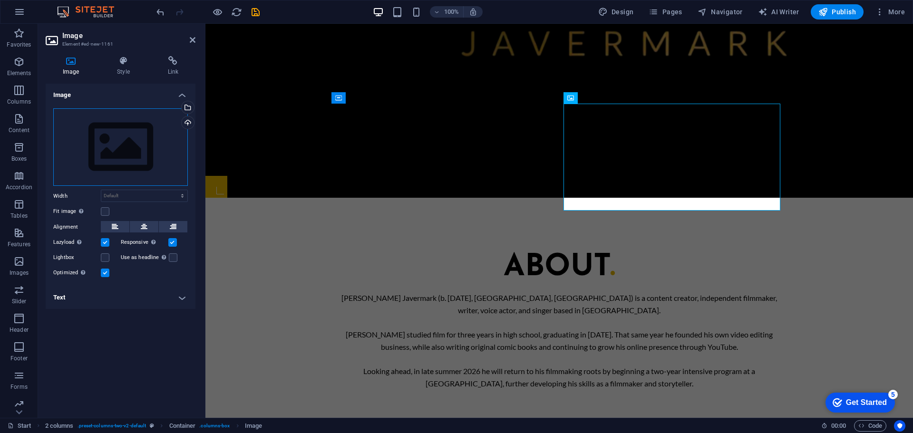
click at [149, 150] on div "Drag files here, click to choose files or select files from Files or our free s…" at bounding box center [120, 147] width 135 height 78
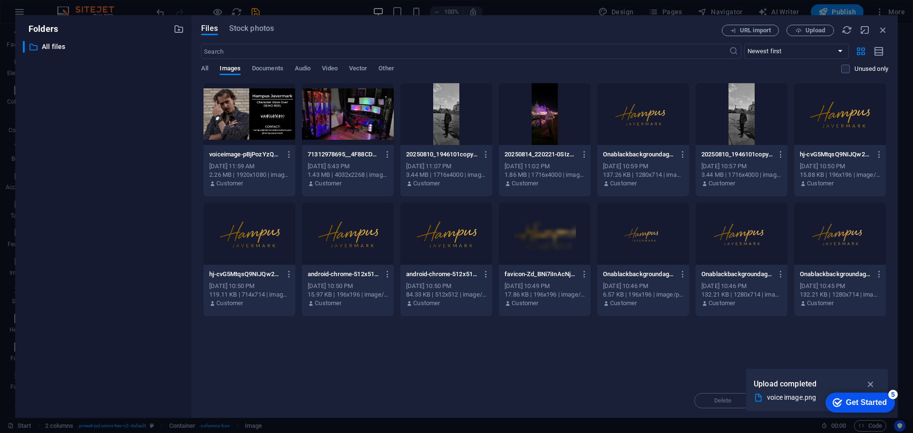
click at [280, 122] on div at bounding box center [250, 114] width 92 height 62
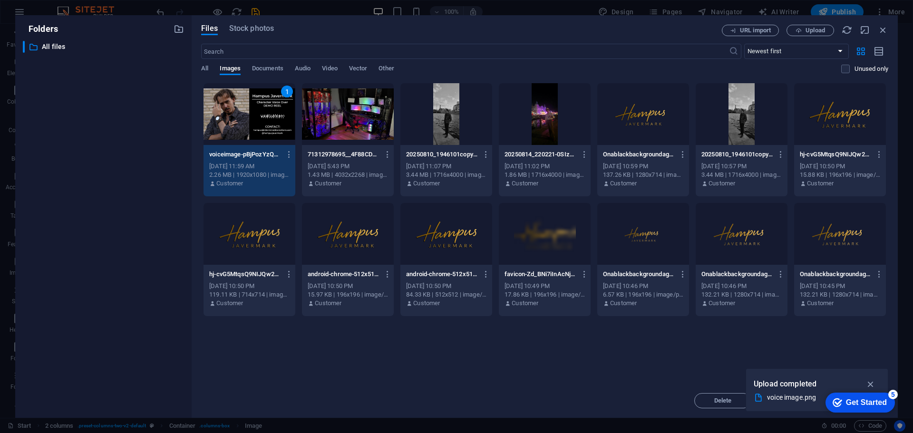
click at [287, 120] on div "1" at bounding box center [250, 114] width 92 height 62
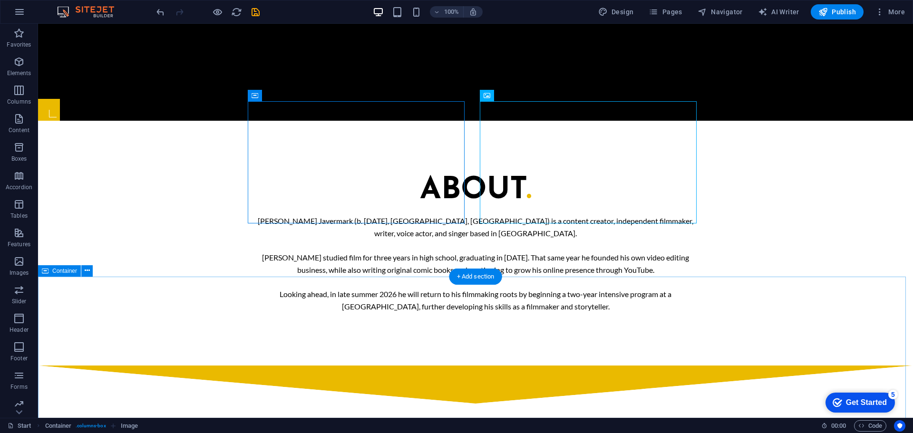
scroll to position [793, 0]
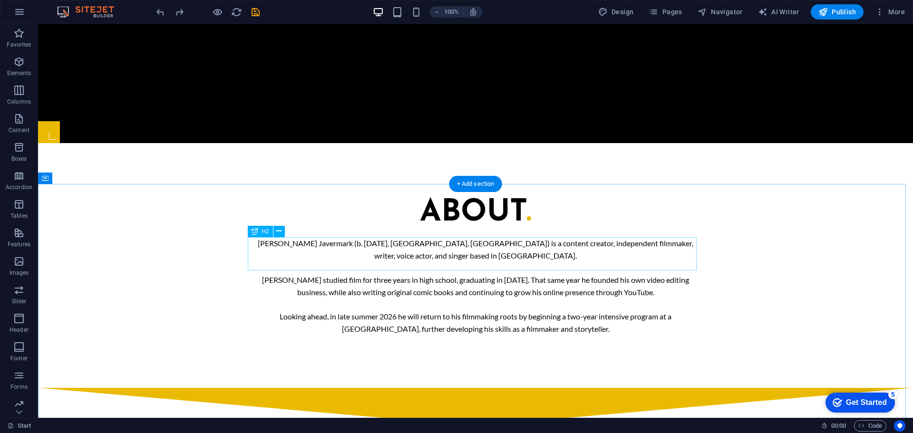
scroll to position [556, 0]
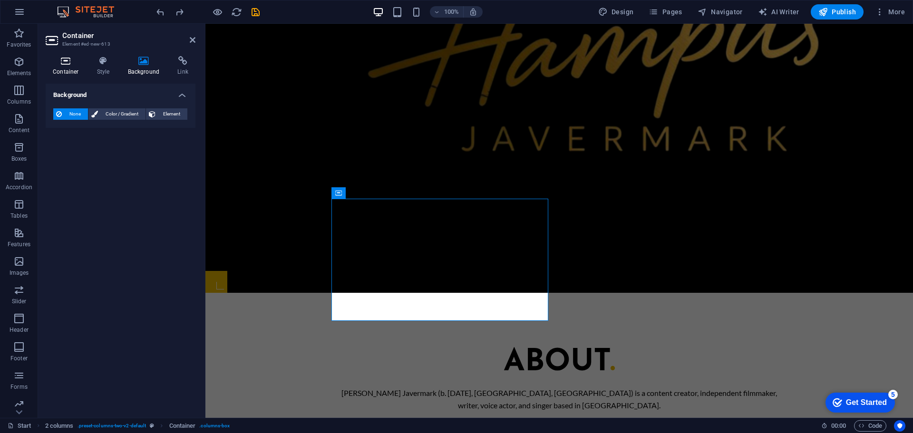
click at [73, 71] on h4 "Container" at bounding box center [68, 66] width 44 height 20
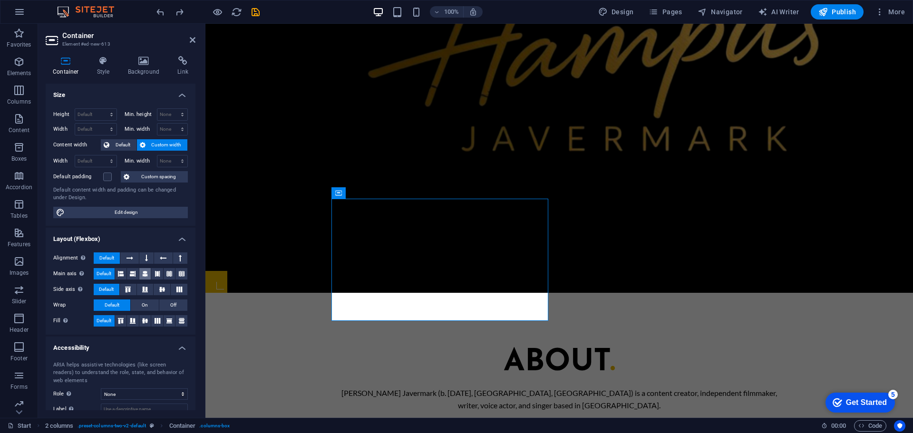
click at [145, 274] on icon at bounding box center [145, 273] width 6 height 11
click at [147, 288] on icon at bounding box center [144, 290] width 11 height 6
click at [148, 307] on button "On" at bounding box center [145, 305] width 28 height 11
click at [124, 306] on button "Default" at bounding box center [112, 305] width 37 height 11
click at [144, 257] on button at bounding box center [146, 258] width 14 height 11
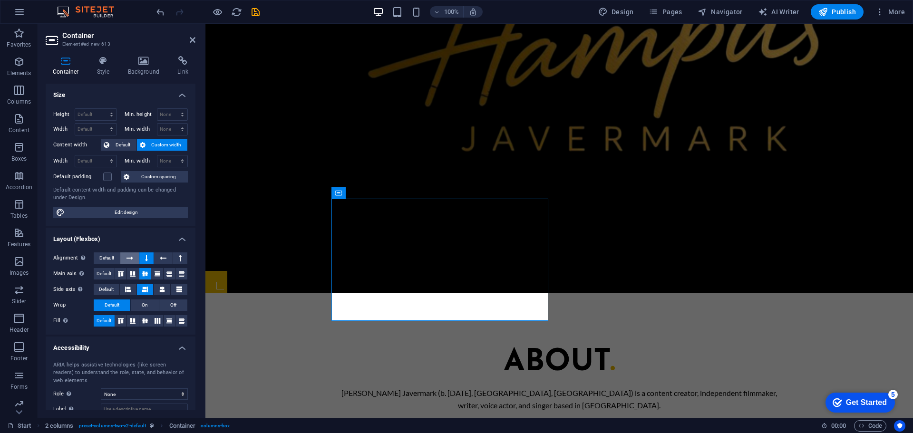
click at [132, 258] on icon at bounding box center [130, 258] width 7 height 11
click at [107, 258] on span "Default" at bounding box center [106, 258] width 15 height 11
click at [165, 261] on icon at bounding box center [163, 258] width 7 height 11
click at [144, 261] on button at bounding box center [146, 258] width 14 height 11
click at [103, 260] on span "Default" at bounding box center [106, 258] width 15 height 11
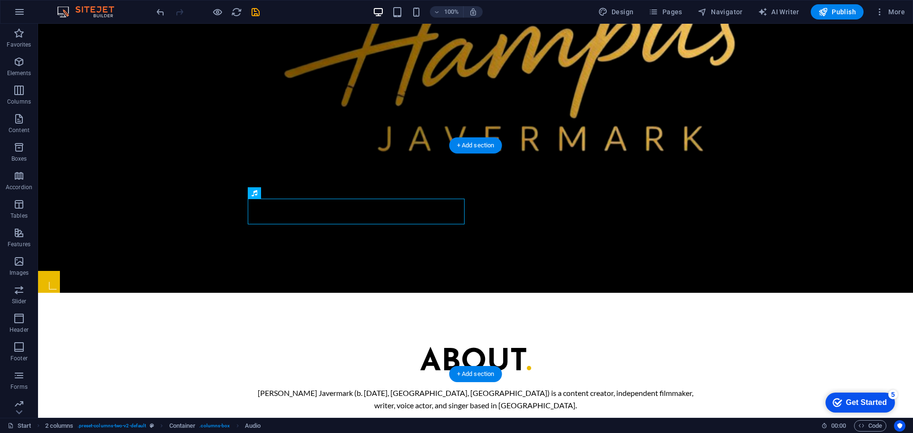
drag, startPoint x: 258, startPoint y: 219, endPoint x: 420, endPoint y: 262, distance: 167.4
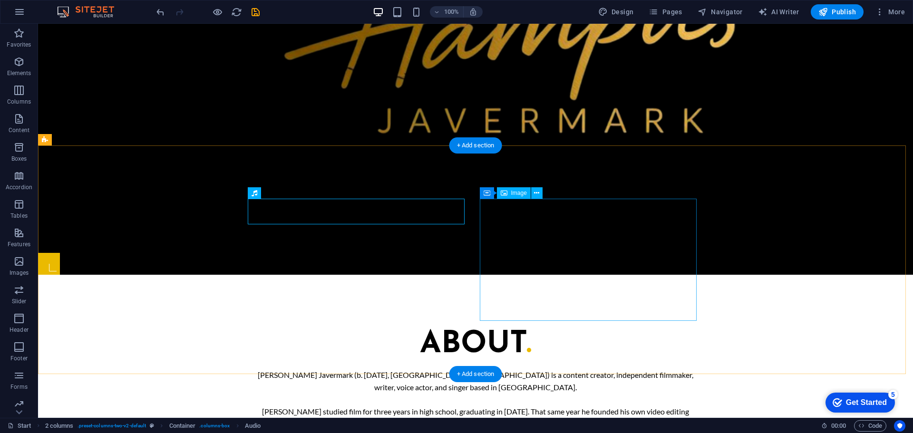
scroll to position [651, 0]
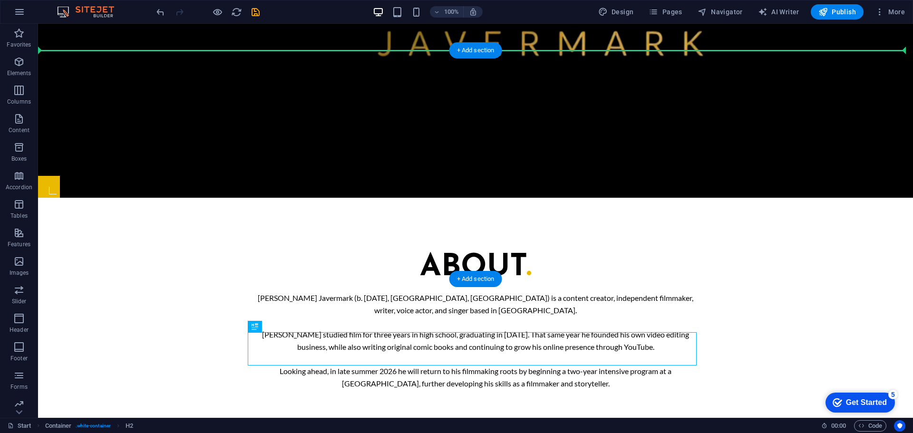
drag, startPoint x: 442, startPoint y: 350, endPoint x: 465, endPoint y: 99, distance: 251.7
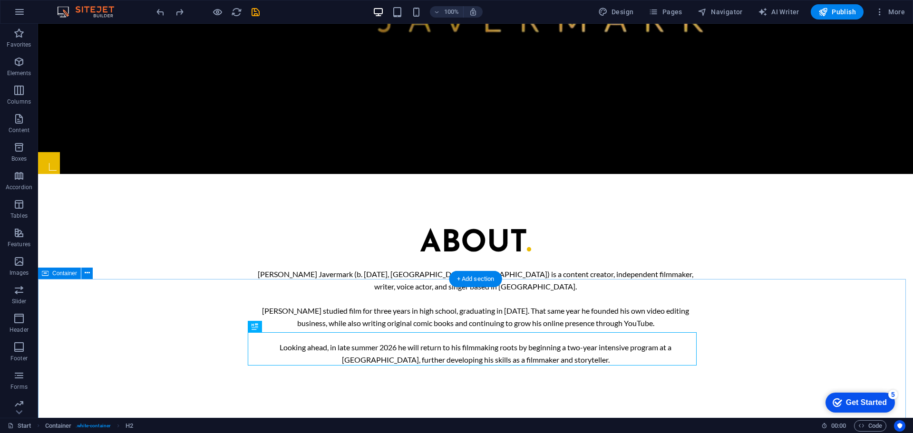
scroll to position [746, 0]
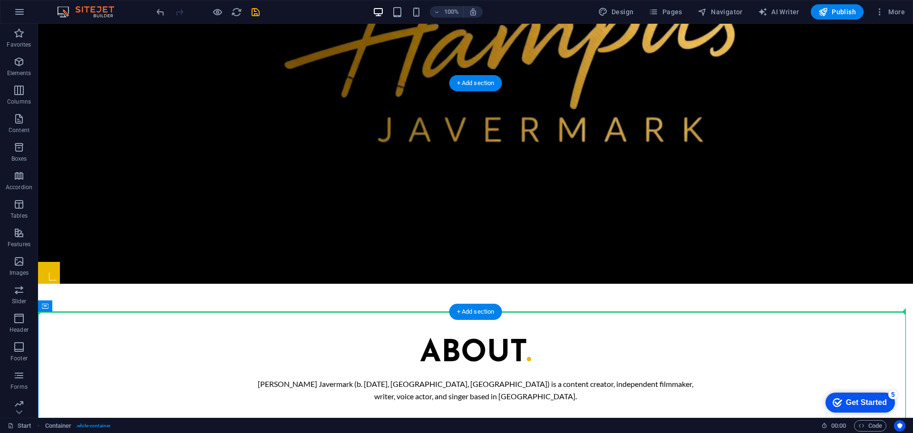
scroll to position [556, 0]
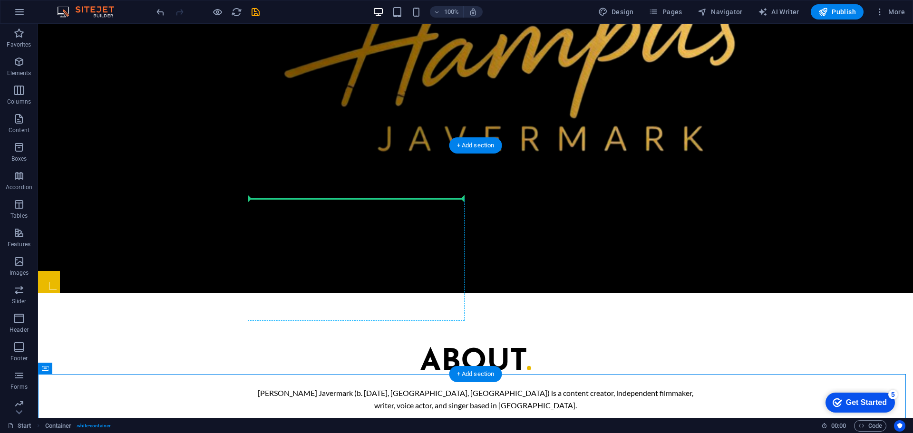
drag, startPoint x: 326, startPoint y: 292, endPoint x: 310, endPoint y: 207, distance: 85.7
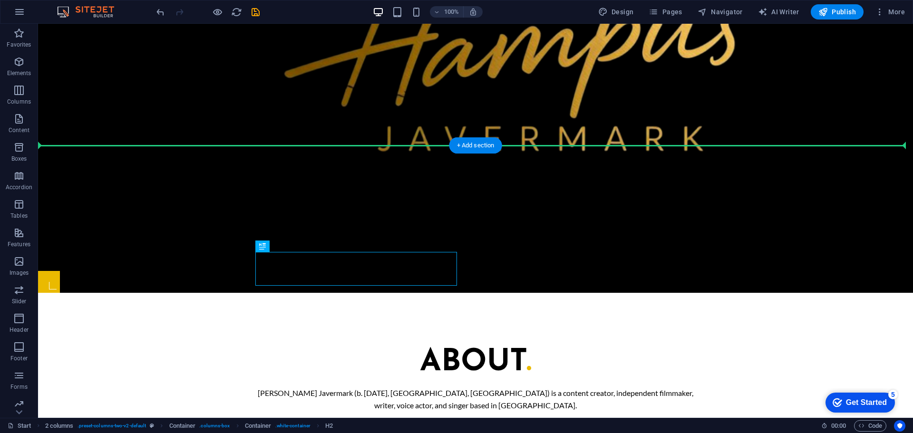
drag, startPoint x: 378, startPoint y: 265, endPoint x: 469, endPoint y: 208, distance: 108.0
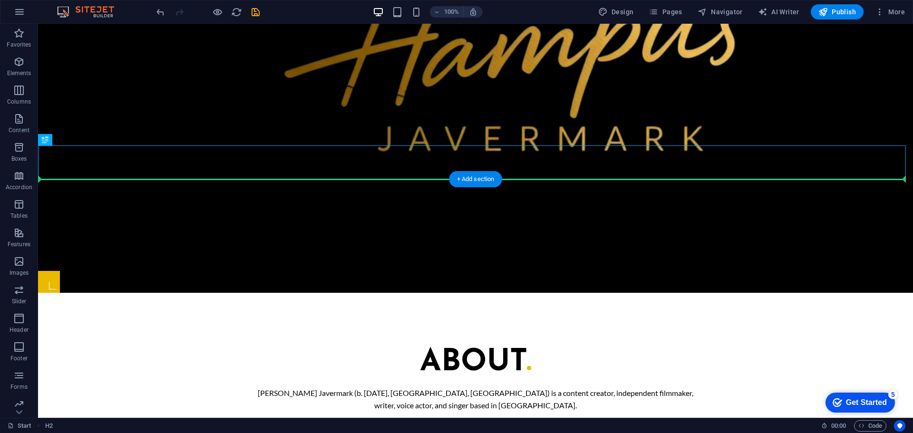
drag, startPoint x: 469, startPoint y: 164, endPoint x: 469, endPoint y: 234, distance: 69.5
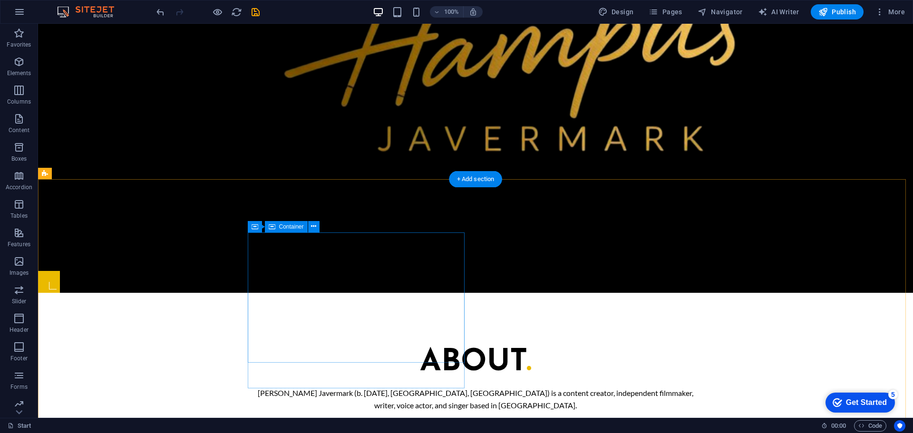
click at [312, 229] on icon at bounding box center [313, 227] width 5 height 10
